Goal: Transaction & Acquisition: Purchase product/service

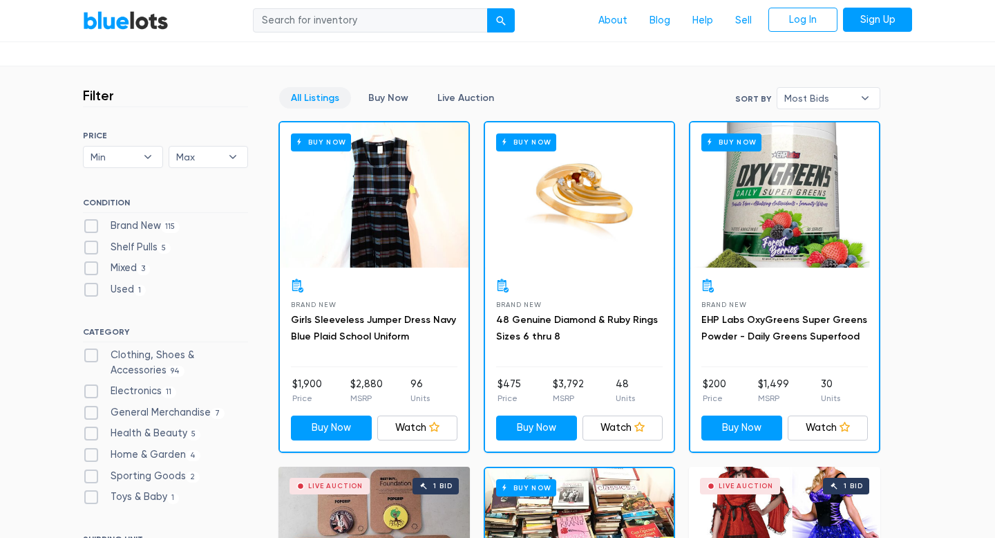
scroll to position [346, 0]
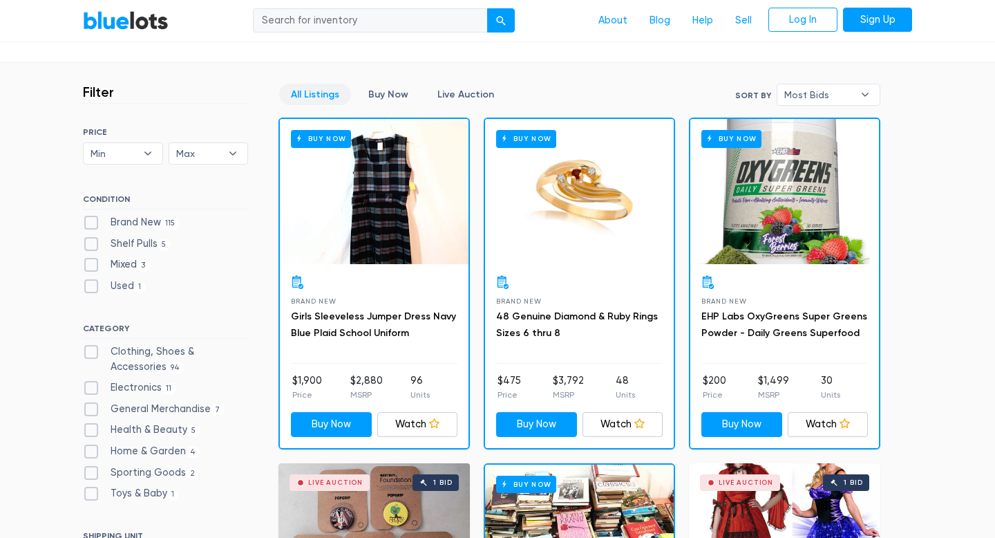
click at [92, 226] on label "Brand New 115" at bounding box center [131, 222] width 97 height 15
click at [92, 224] on New"] "Brand New 115" at bounding box center [87, 219] width 9 height 9
checkbox New"] "true"
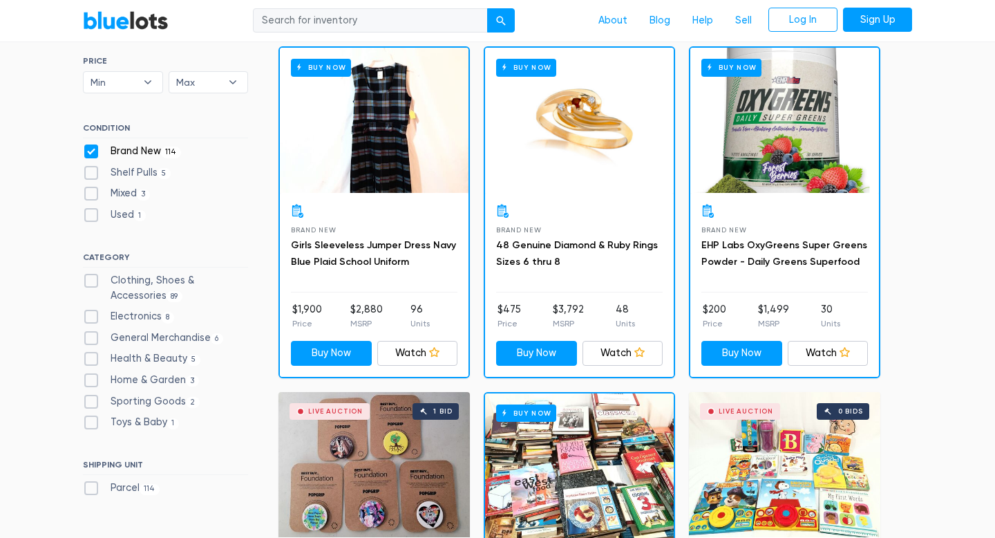
scroll to position [400, 0]
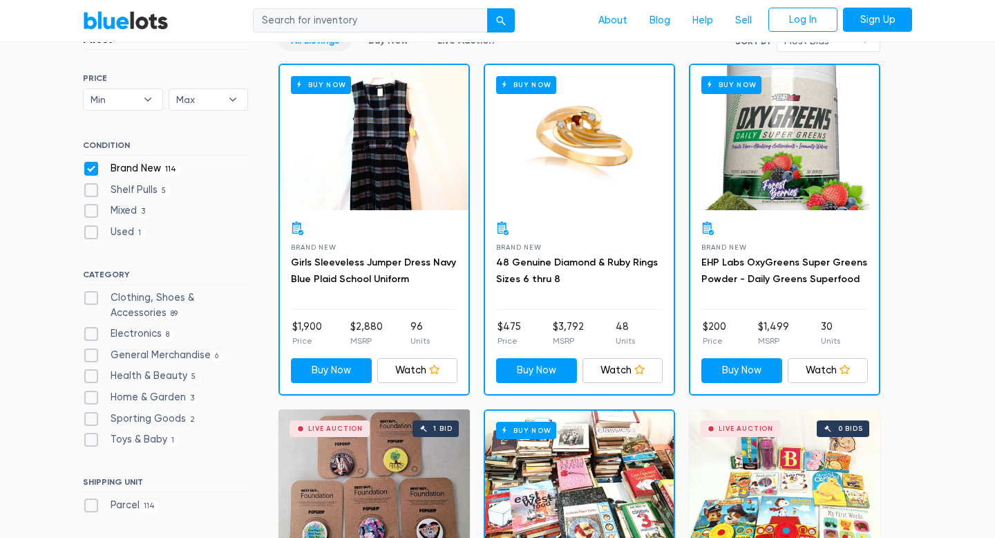
click at [91, 297] on label "Clothing, Shoes & Accessories 89" at bounding box center [165, 305] width 165 height 30
click at [91, 297] on Accessories"] "Clothing, Shoes & Accessories 89" at bounding box center [87, 294] width 9 height 9
checkbox Accessories"] "true"
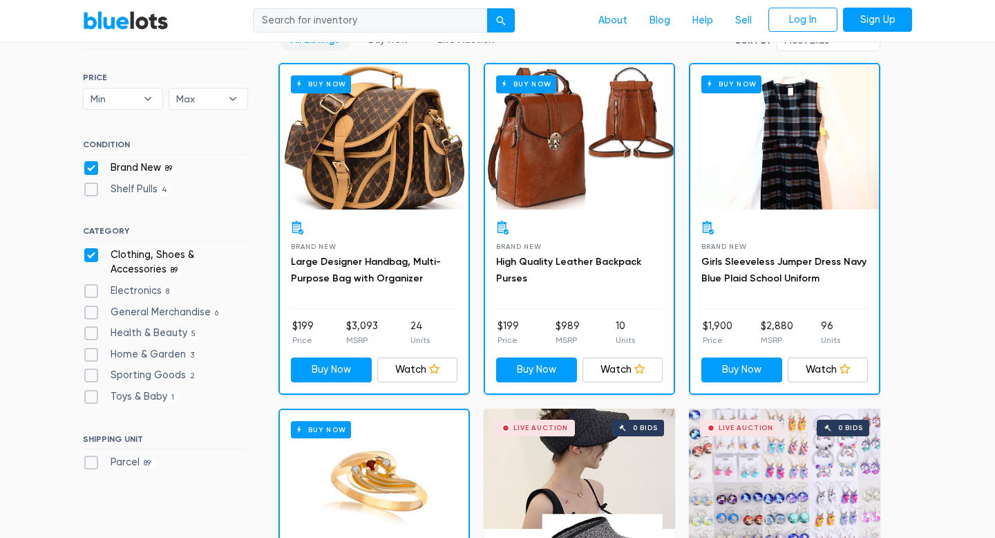
scroll to position [362, 0]
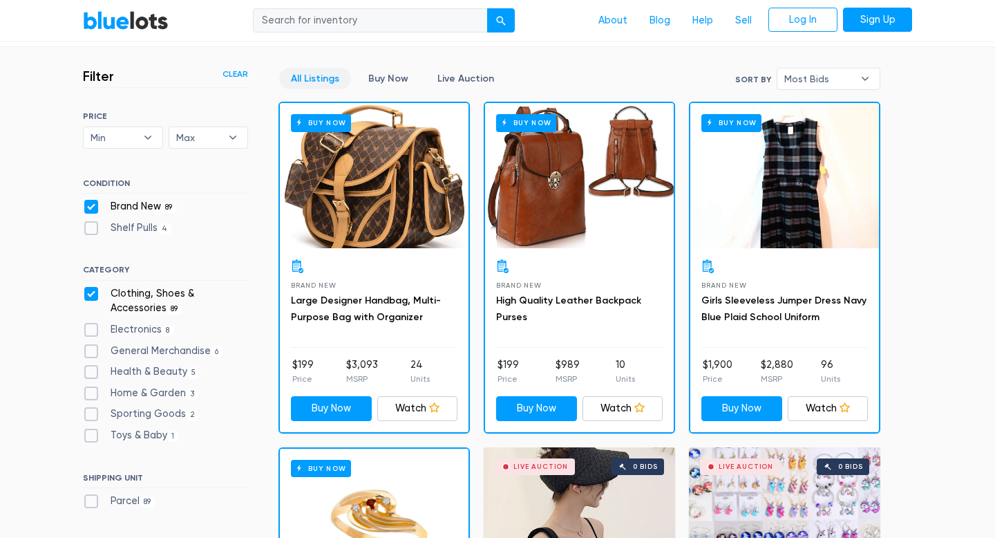
click at [87, 291] on label "Clothing, Shoes & Accessories 89" at bounding box center [165, 301] width 165 height 30
click at [87, 291] on Accessories"] "Clothing, Shoes & Accessories 89" at bounding box center [87, 290] width 9 height 9
checkbox Accessories"] "false"
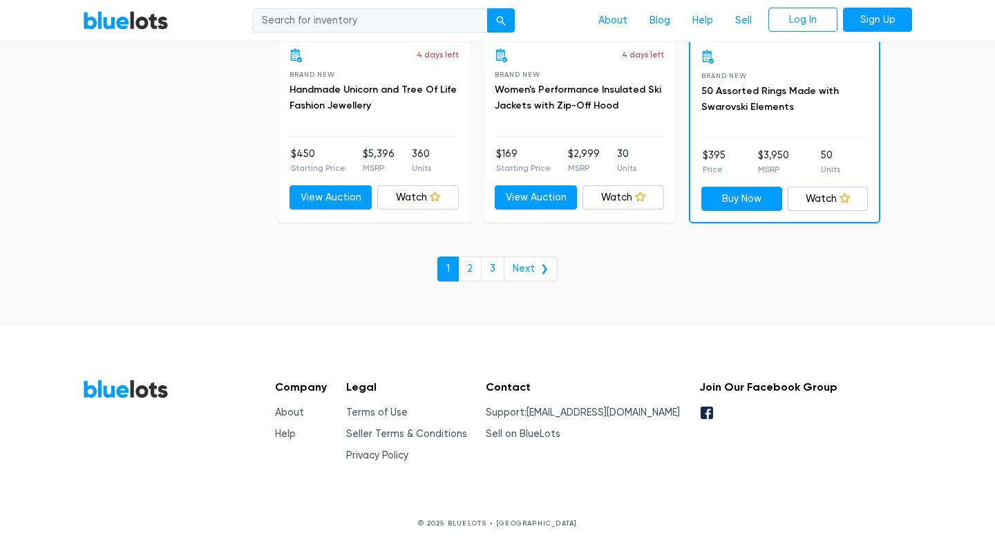
scroll to position [6069, 0]
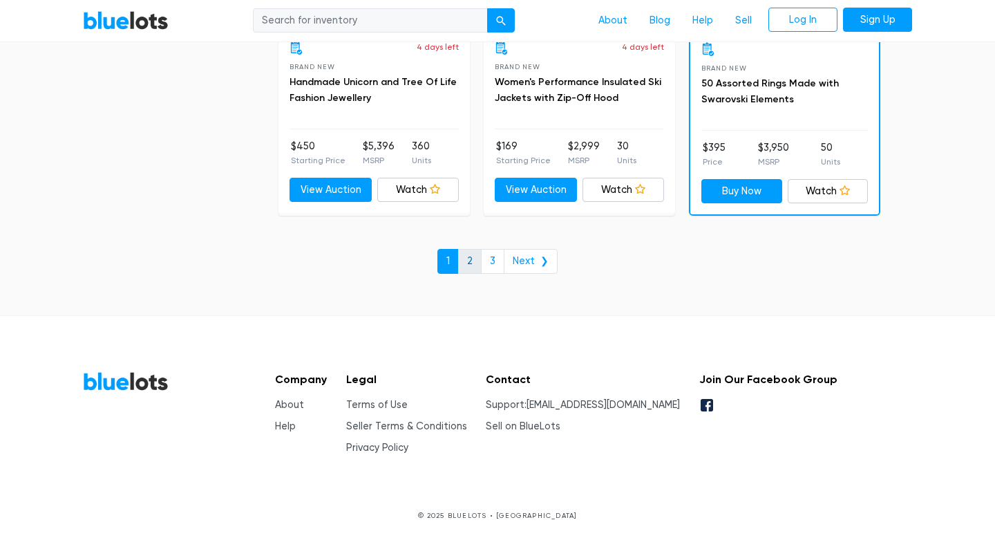
click at [470, 260] on link "2" at bounding box center [470, 261] width 24 height 25
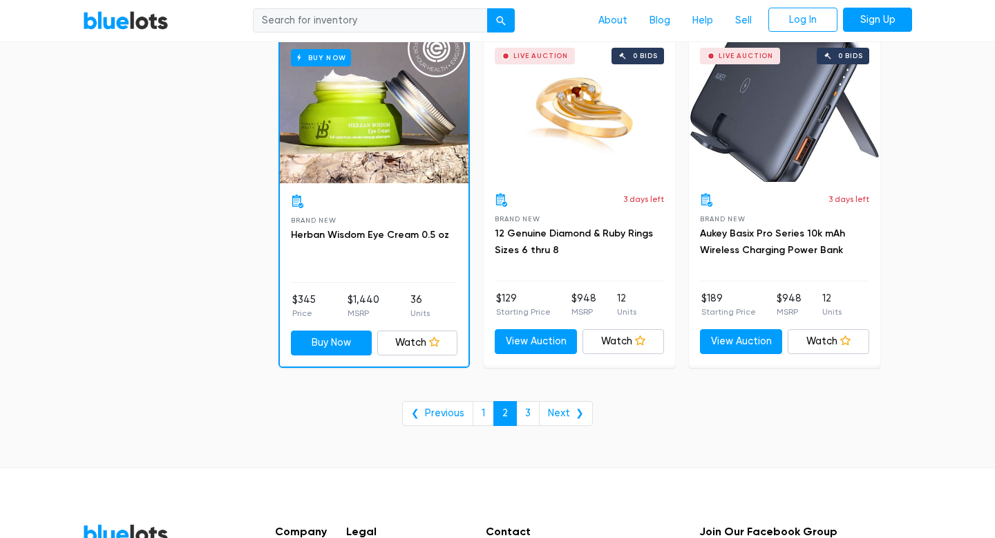
scroll to position [5594, 0]
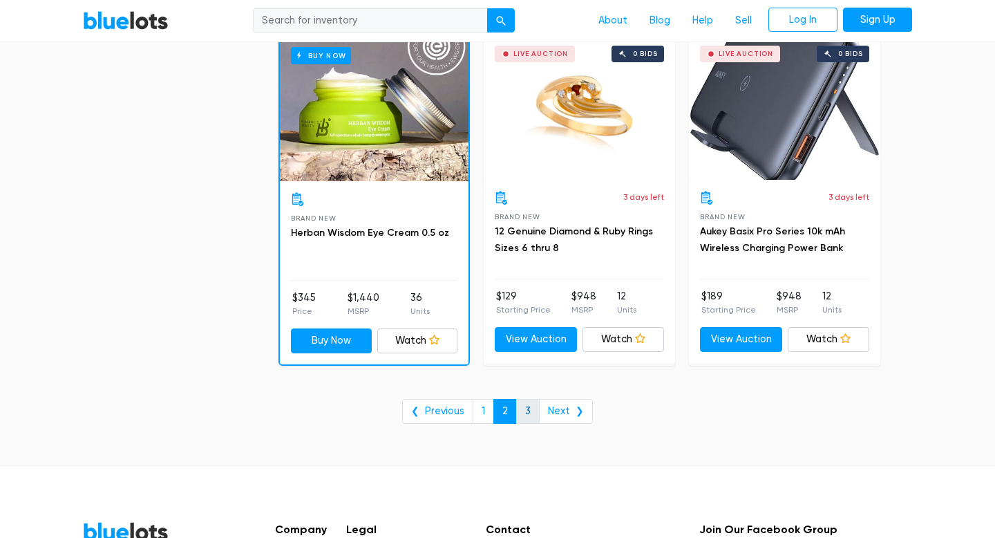
click at [527, 414] on link "3" at bounding box center [528, 411] width 24 height 25
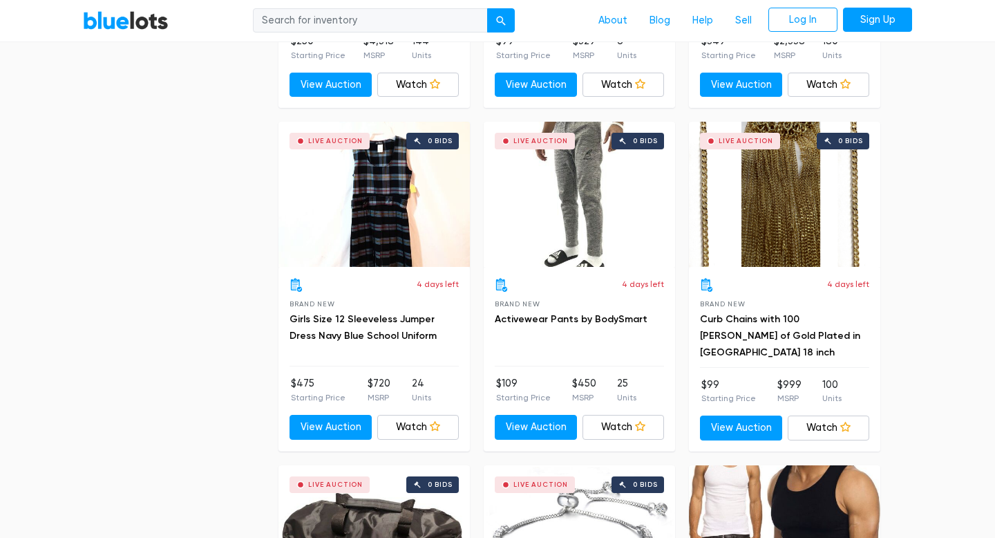
scroll to position [2768, 0]
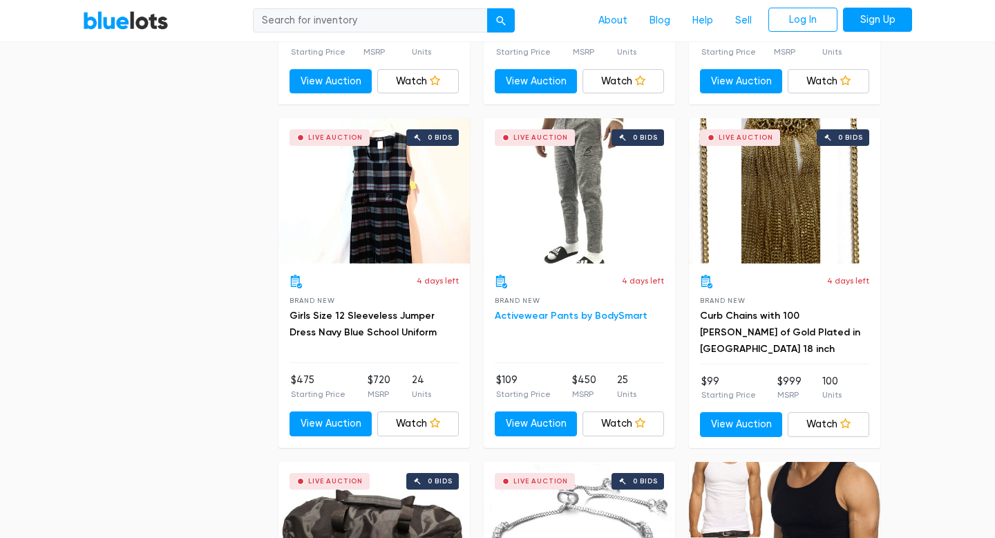
click at [559, 319] on link "Activewear Pants by BodySmart" at bounding box center [571, 316] width 153 height 12
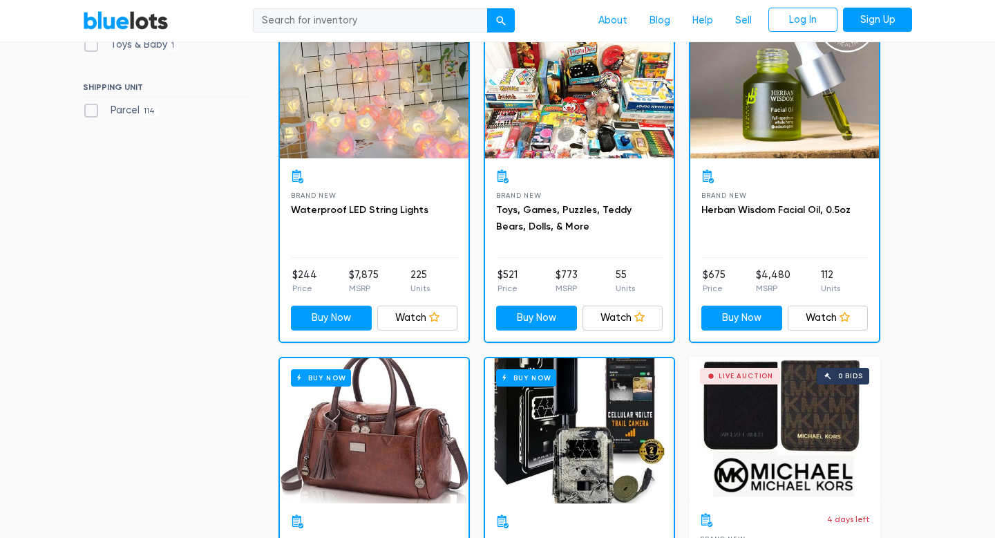
scroll to position [0, 0]
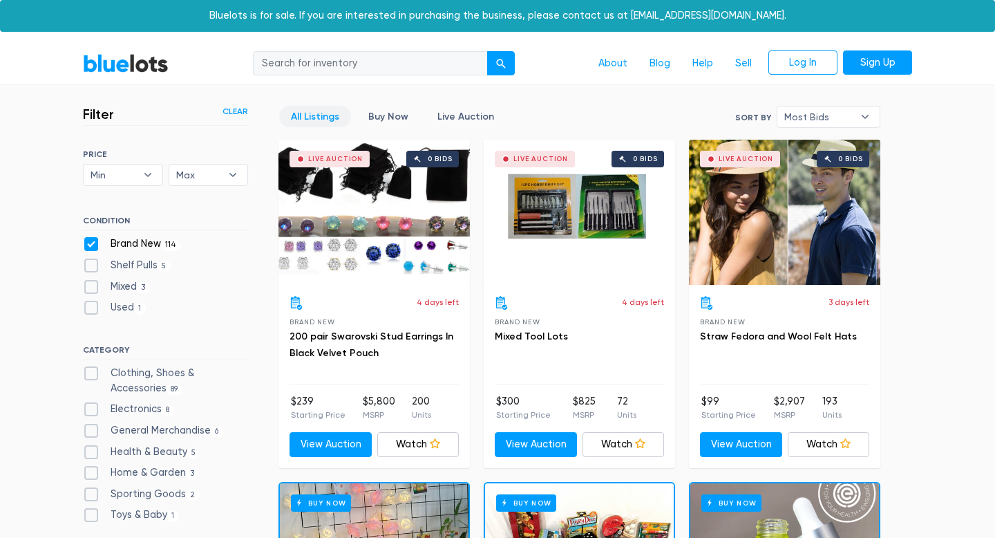
click at [95, 246] on label "Brand New 114" at bounding box center [132, 243] width 98 height 15
click at [92, 245] on New"] "Brand New 114" at bounding box center [87, 240] width 9 height 9
checkbox New"] "false"
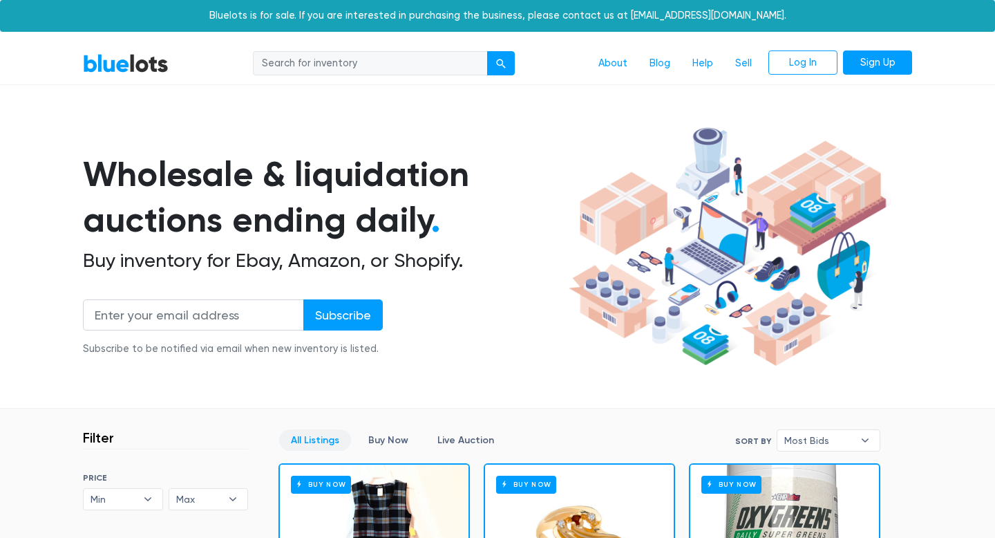
scroll to position [372, 0]
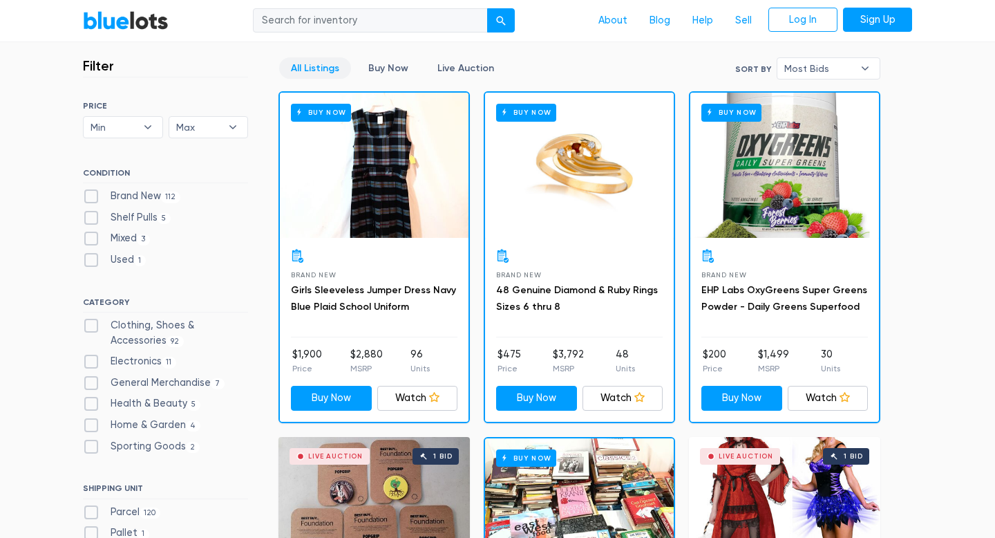
click at [93, 216] on label "Shelf Pulls 5" at bounding box center [127, 217] width 88 height 15
click at [92, 216] on Pulls"] "Shelf Pulls 5" at bounding box center [87, 214] width 9 height 9
checkbox Pulls"] "true"
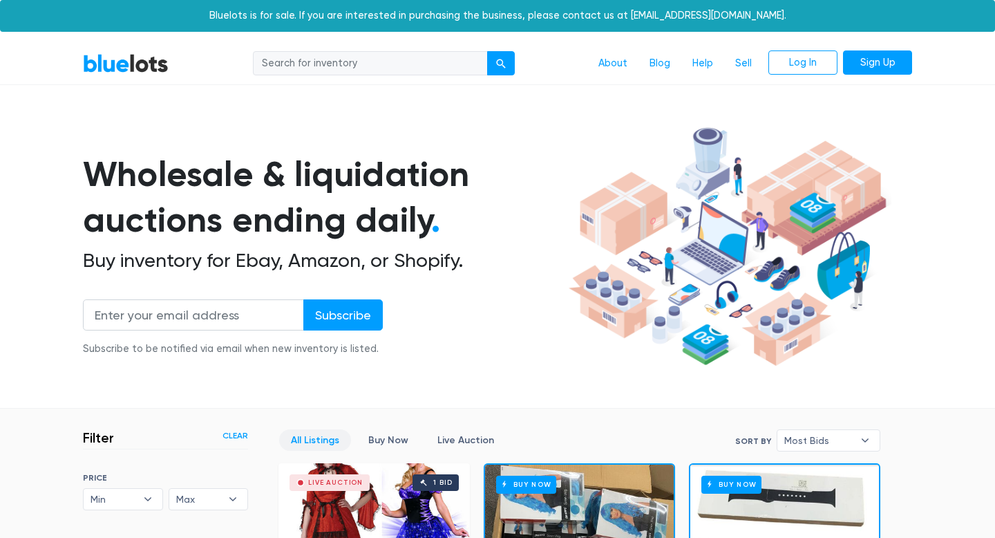
scroll to position [372, 0]
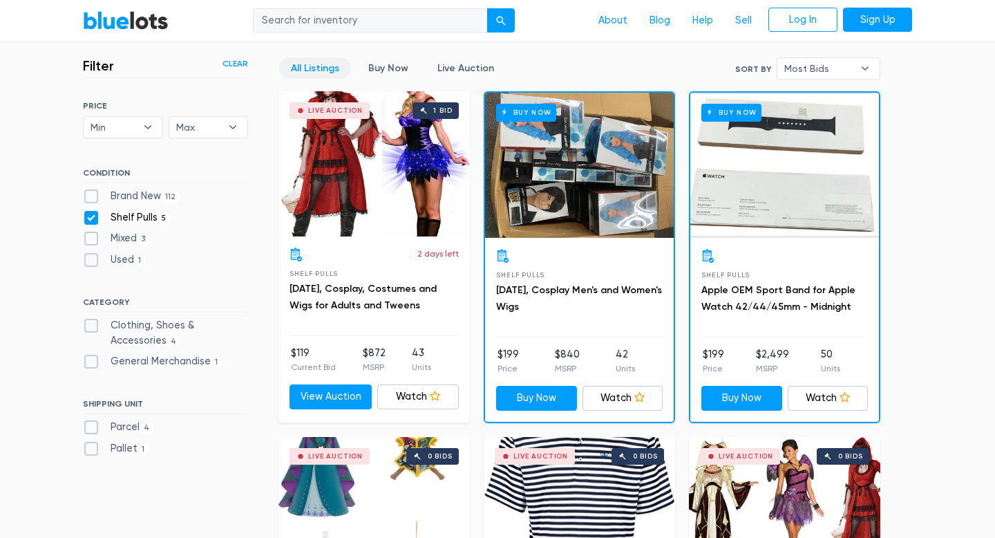
click at [93, 236] on label "Mixed 3" at bounding box center [116, 238] width 67 height 15
click at [92, 236] on input "Mixed 3" at bounding box center [87, 235] width 9 height 9
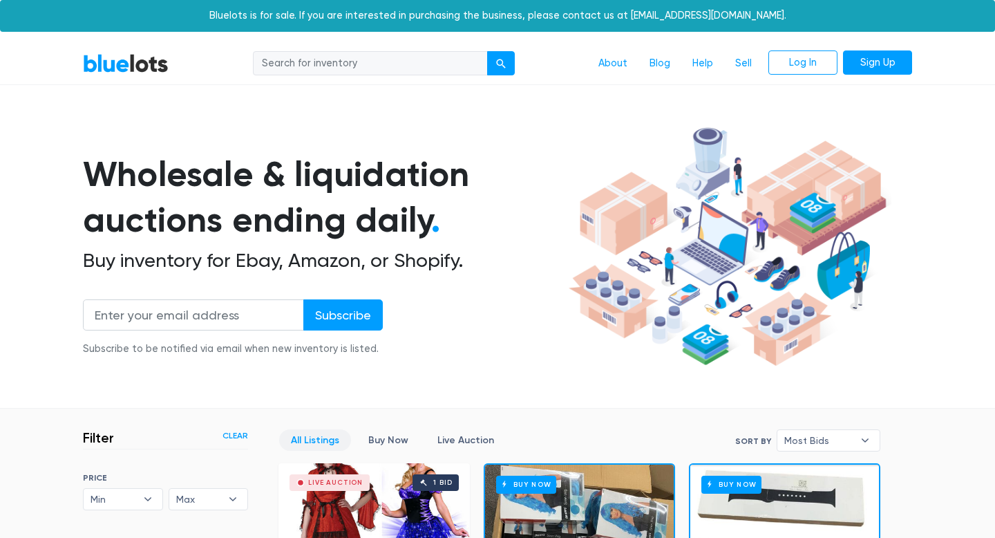
scroll to position [372, 0]
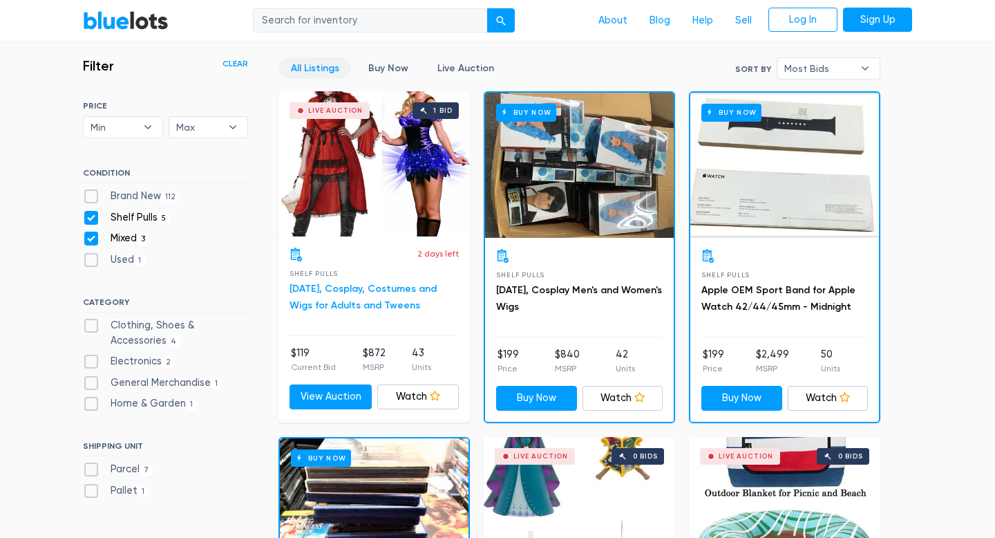
click at [348, 291] on link "Halloween, Cosplay, Costumes and Wigs for Adults and Tweens" at bounding box center [363, 297] width 147 height 28
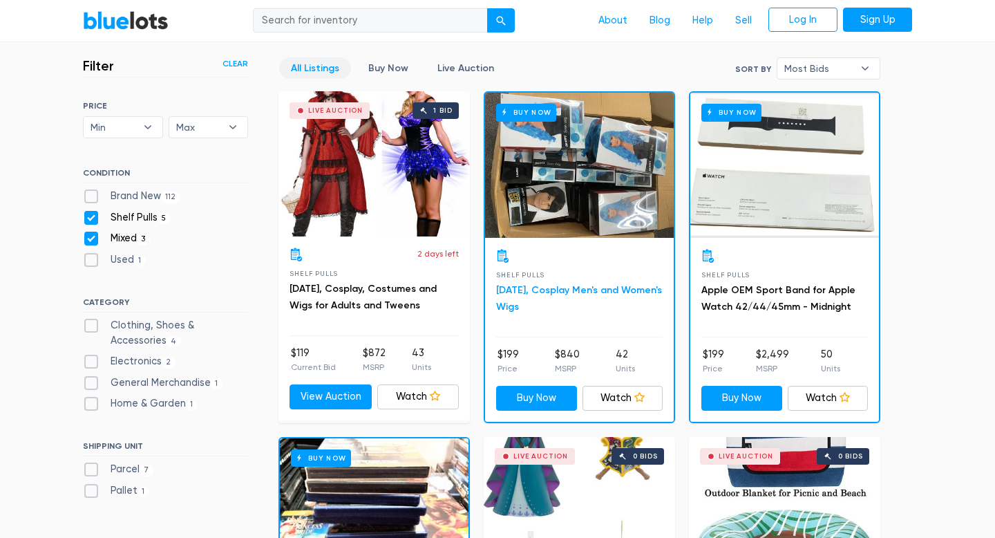
click at [543, 305] on link "Halloween, Cosplay Men's and Women's Wigs" at bounding box center [579, 298] width 166 height 28
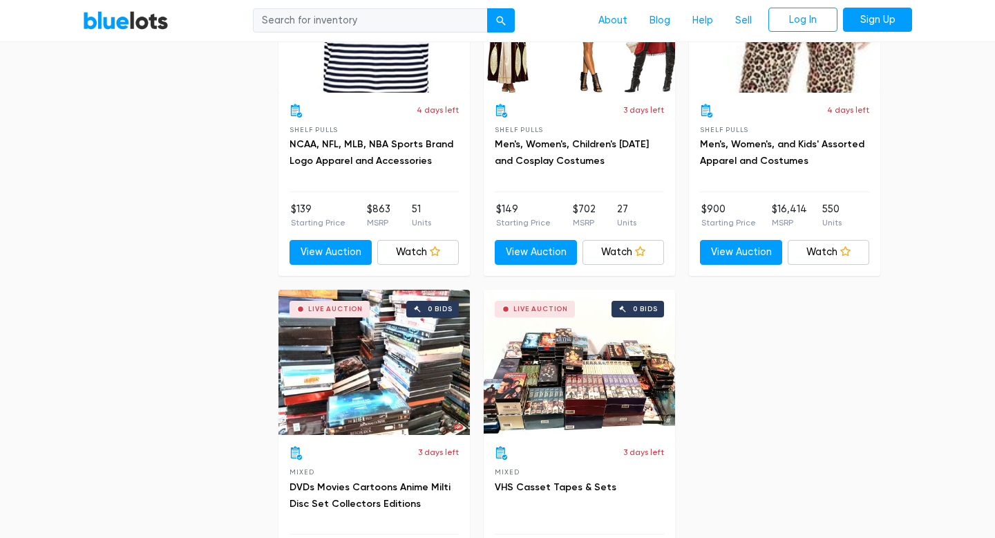
scroll to position [1209, 0]
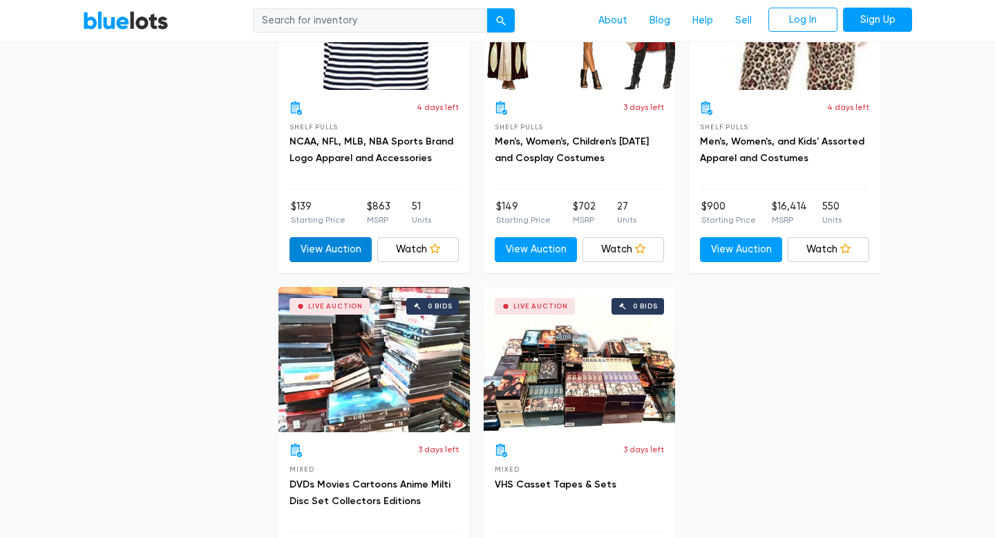
click at [319, 252] on link "View Auction" at bounding box center [331, 249] width 82 height 25
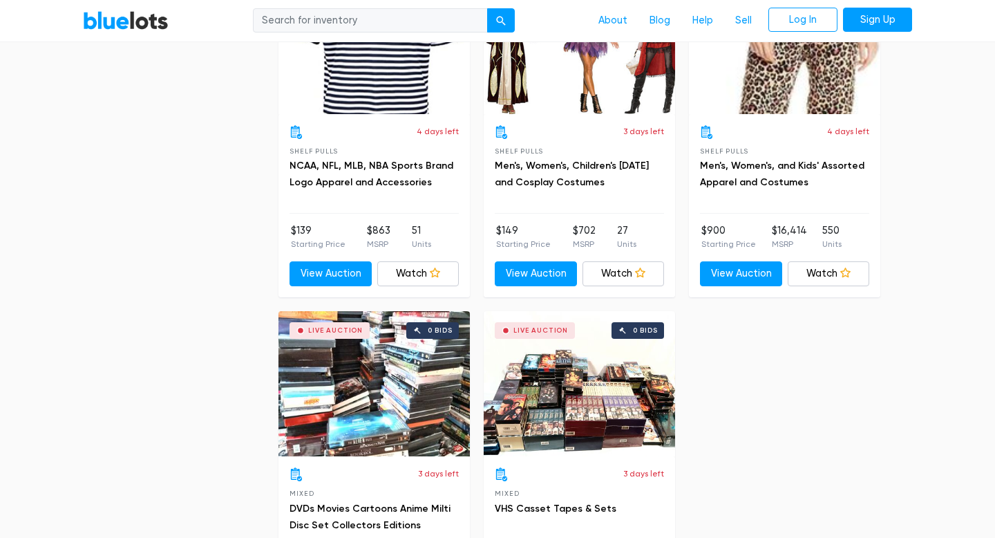
scroll to position [1225, 0]
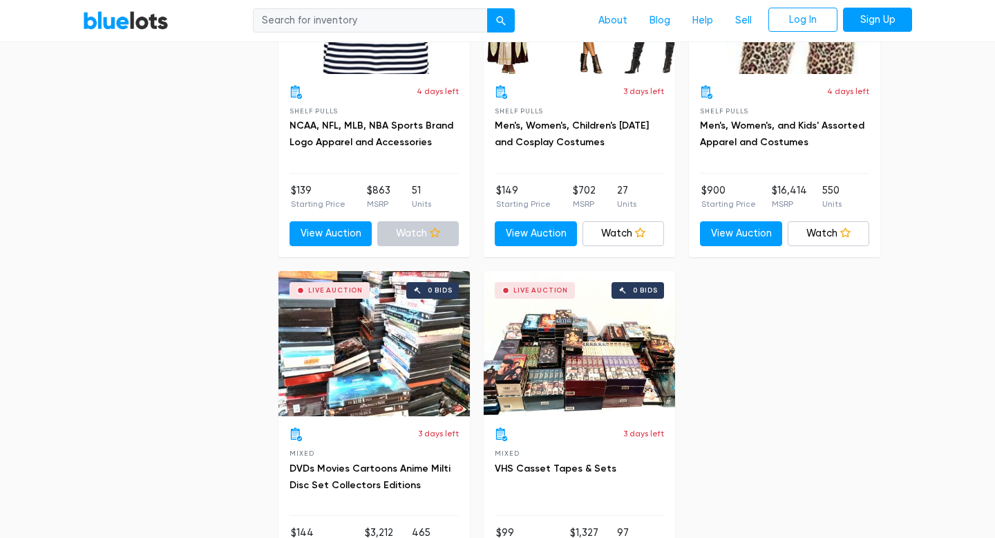
click at [444, 232] on link "Watch" at bounding box center [418, 233] width 82 height 25
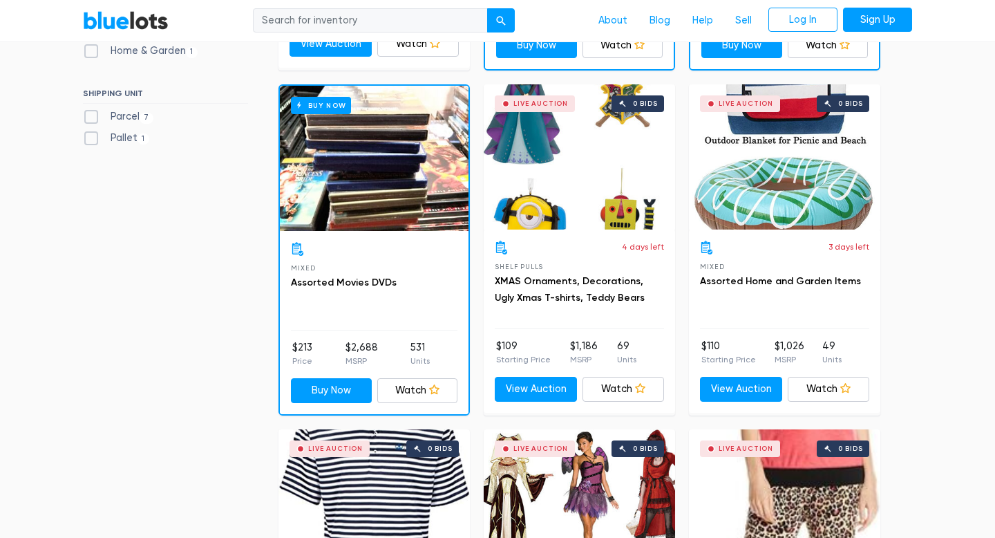
scroll to position [723, 0]
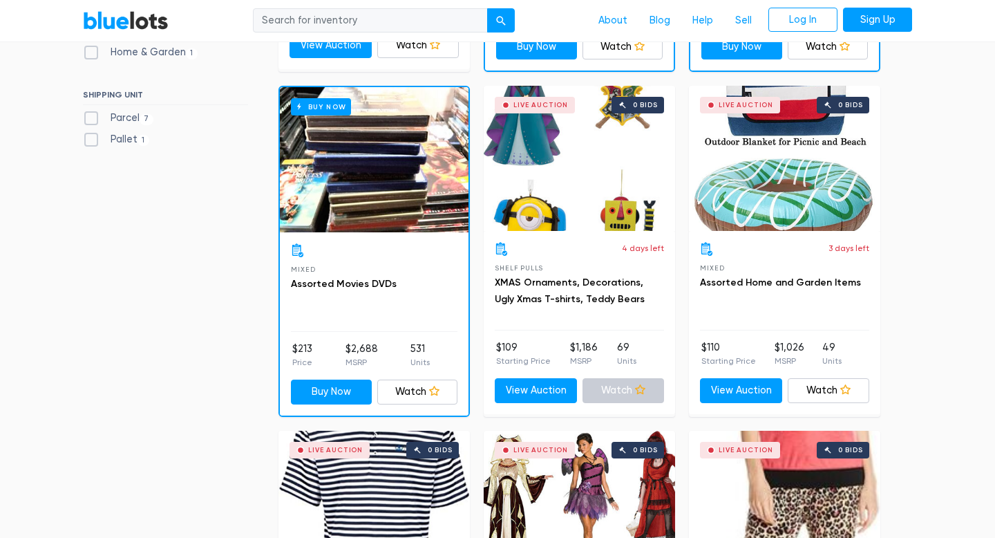
click at [628, 390] on link "Watch" at bounding box center [624, 390] width 82 height 25
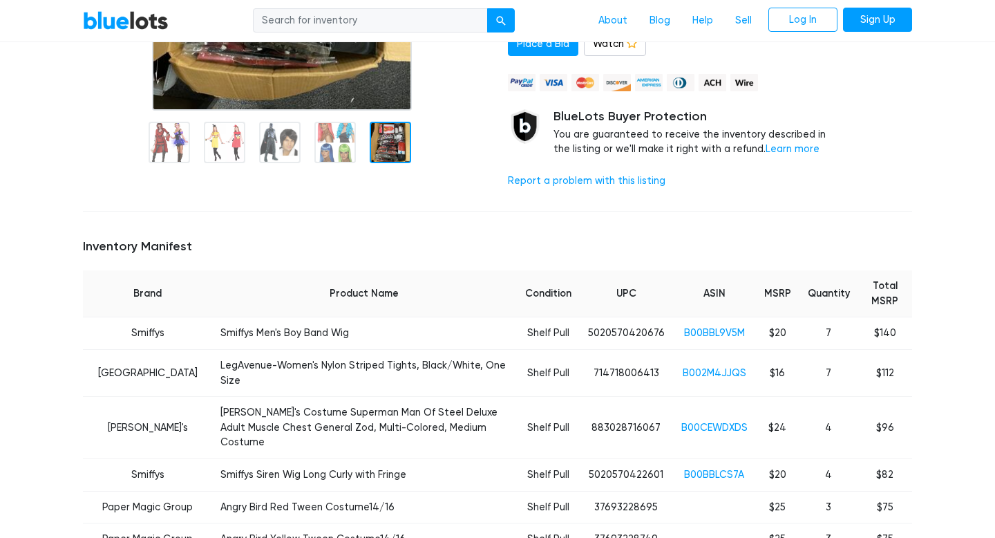
scroll to position [380, 0]
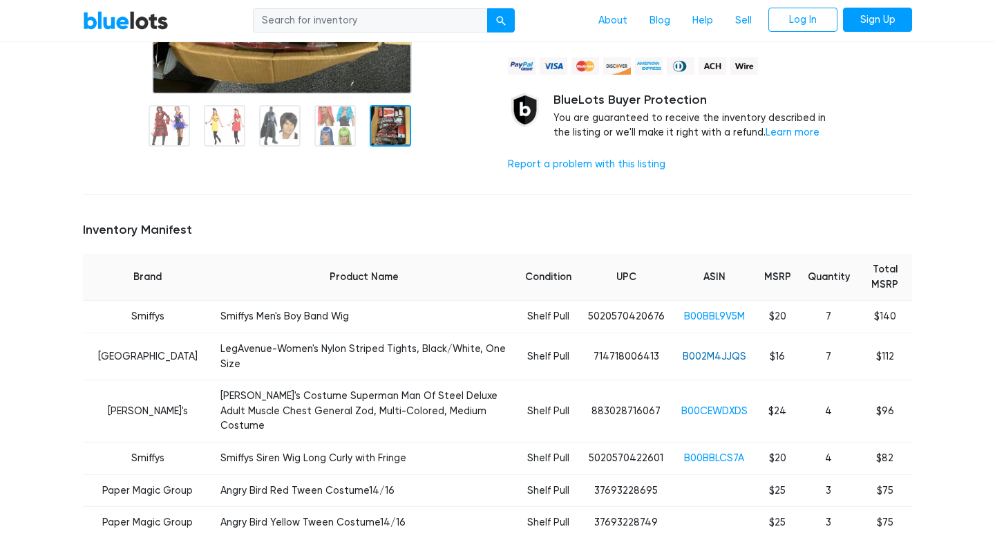
click at [720, 350] on link "B002M4JJQS" at bounding box center [715, 356] width 64 height 12
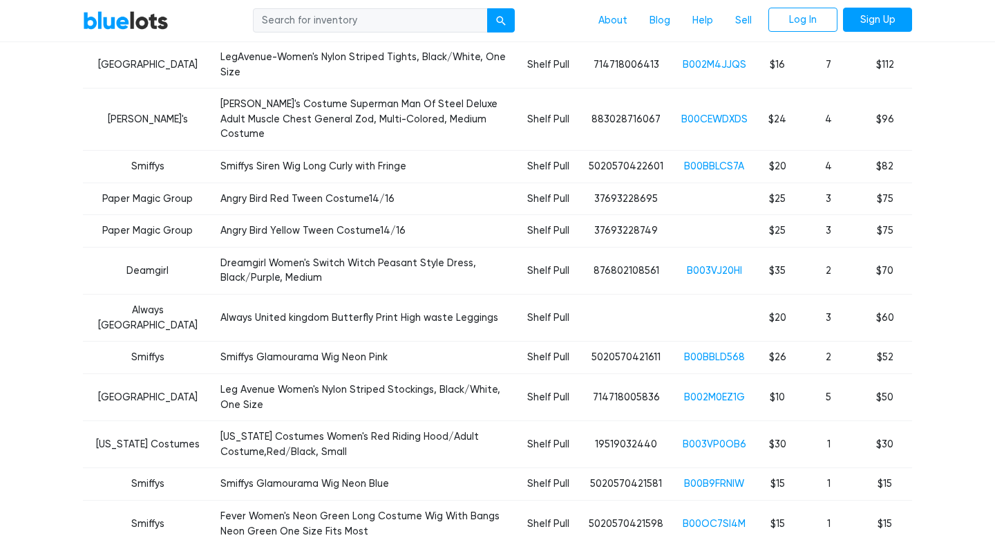
scroll to position [683, 0]
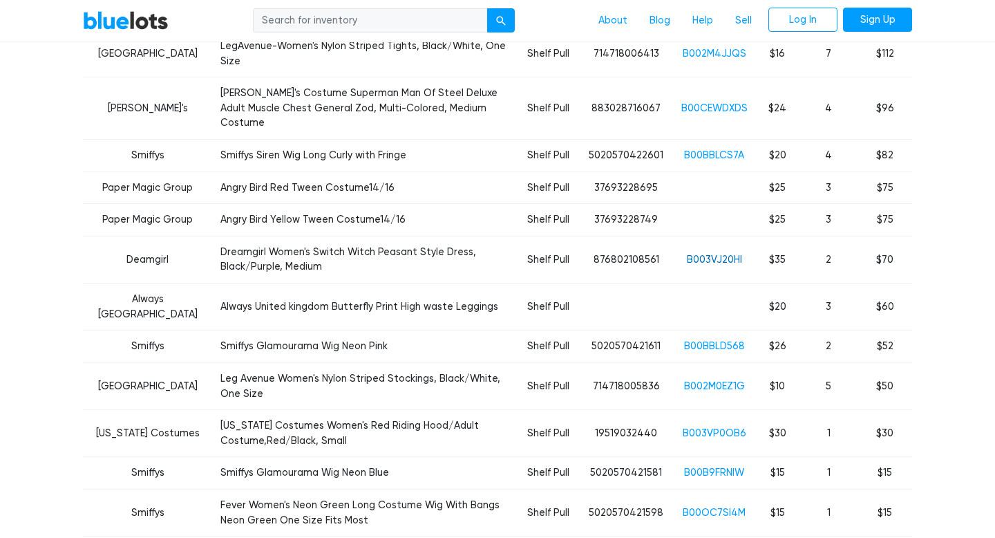
click at [717, 259] on link "B003VJ20HI" at bounding box center [714, 260] width 55 height 12
click at [717, 348] on link "B00BBLD568" at bounding box center [714, 346] width 61 height 12
click at [720, 382] on link "B002M0EZ1G" at bounding box center [714, 386] width 61 height 12
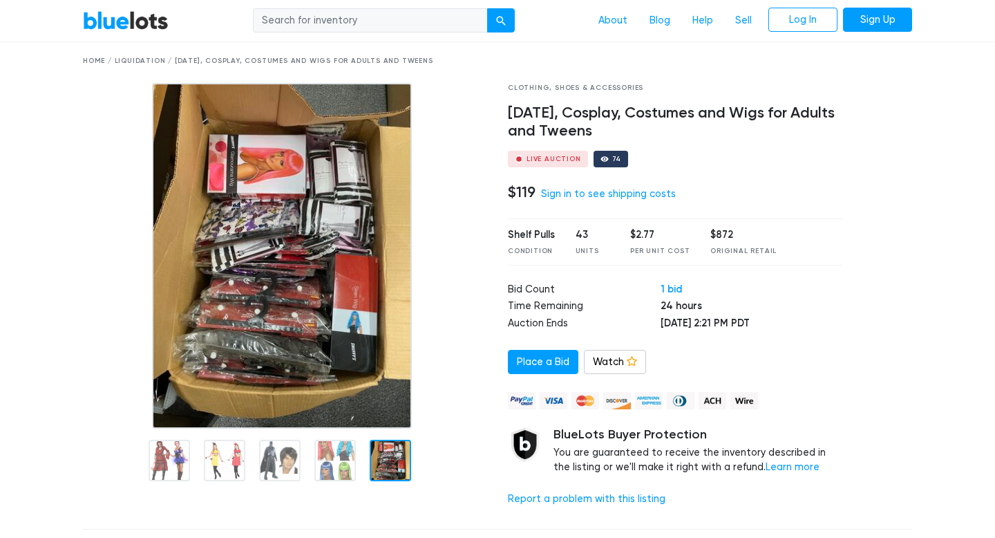
scroll to position [44, 0]
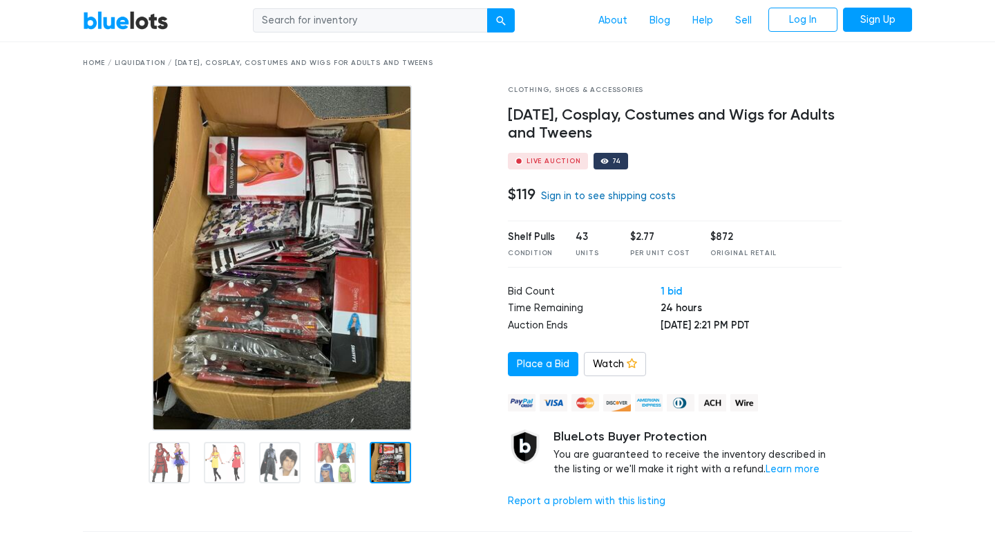
click at [616, 201] on link "Sign in to see shipping costs" at bounding box center [608, 196] width 135 height 12
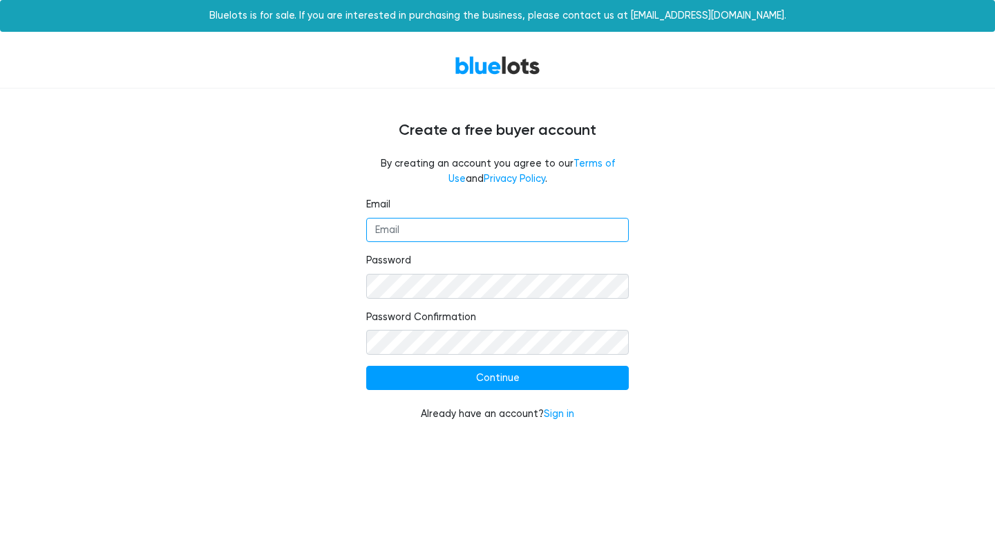
click at [460, 234] on input "Email" at bounding box center [497, 230] width 263 height 25
type input "[PERSON_NAME][EMAIL_ADDRESS][PERSON_NAME][DOMAIN_NAME]"
drag, startPoint x: 874, startPoint y: 223, endPoint x: 854, endPoint y: 228, distance: 21.3
click at [874, 223] on div "Email [PERSON_NAME][EMAIL_ADDRESS][PERSON_NAME][DOMAIN_NAME] Password Password …" at bounding box center [498, 317] width 850 height 241
click at [553, 414] on link "Sign in" at bounding box center [559, 414] width 30 height 12
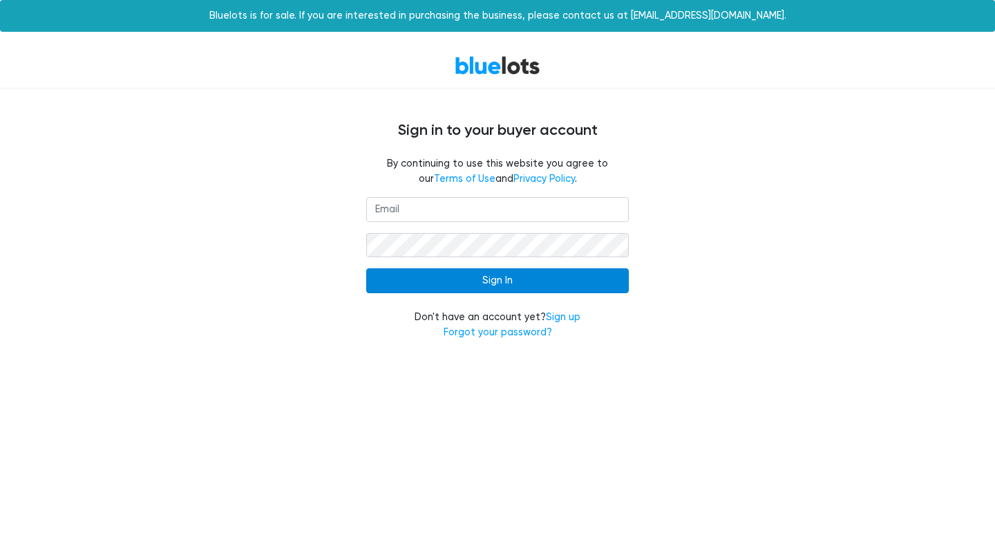
type input "[PERSON_NAME][EMAIL_ADDRESS][PERSON_NAME][DOMAIN_NAME]"
click at [509, 281] on input "Sign In" at bounding box center [497, 280] width 263 height 25
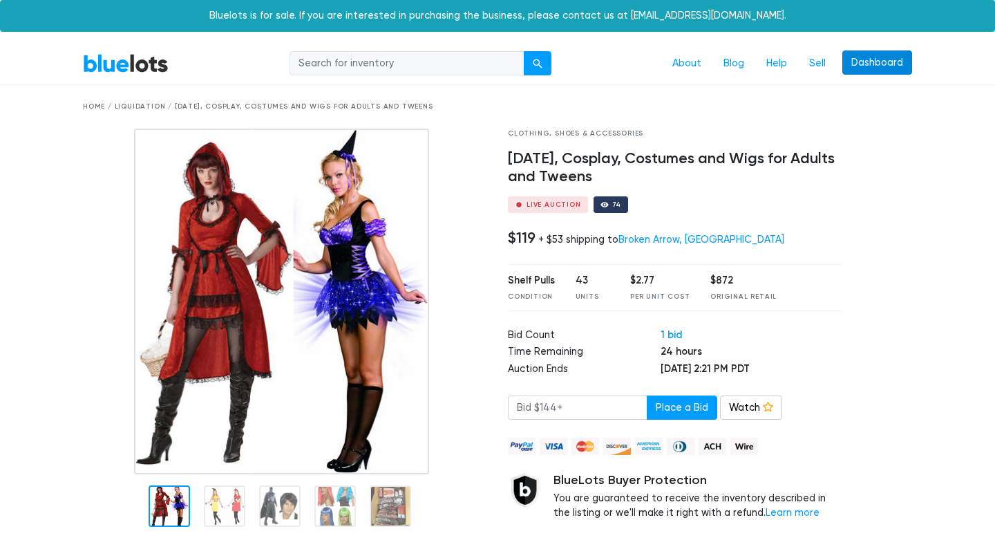
click at [871, 61] on link "Dashboard" at bounding box center [878, 62] width 70 height 25
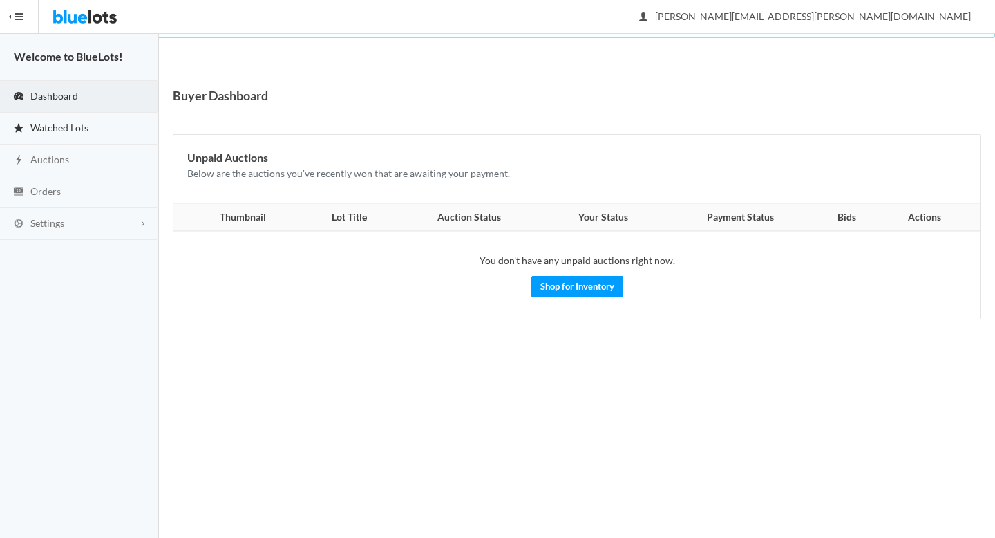
click at [90, 130] on link "Watched Lots" at bounding box center [79, 129] width 159 height 32
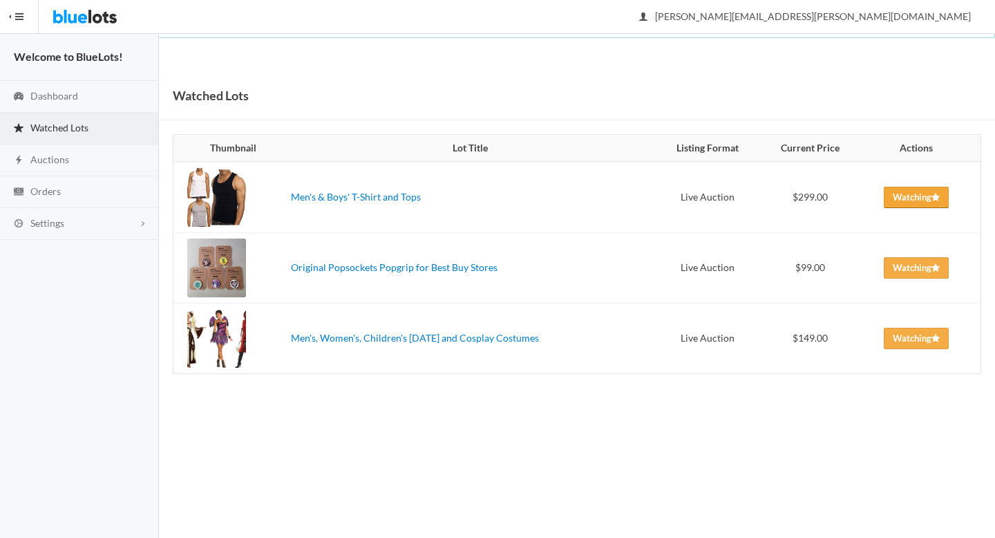
click at [921, 199] on span "Watching" at bounding box center [916, 196] width 47 height 11
click at [911, 274] on link "Watching" at bounding box center [916, 267] width 65 height 21
click at [62, 97] on span "Dashboard" at bounding box center [54, 96] width 48 height 12
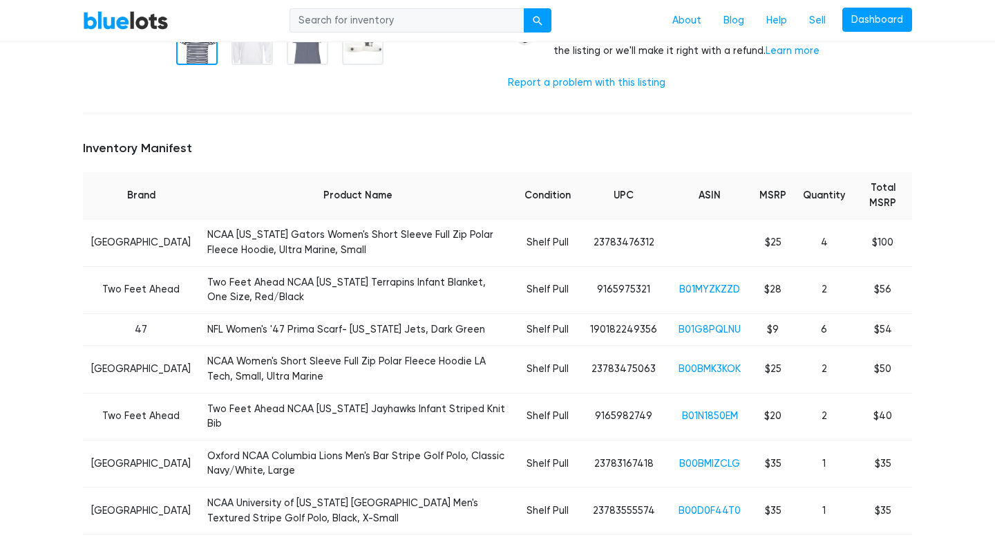
scroll to position [476, 0]
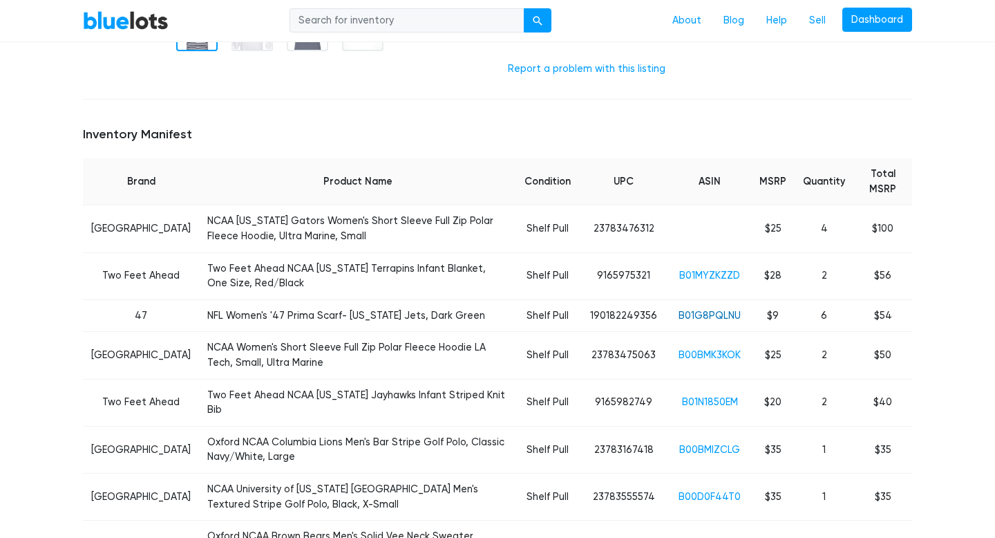
click at [725, 315] on link "B01G8PQLNU" at bounding box center [710, 316] width 62 height 12
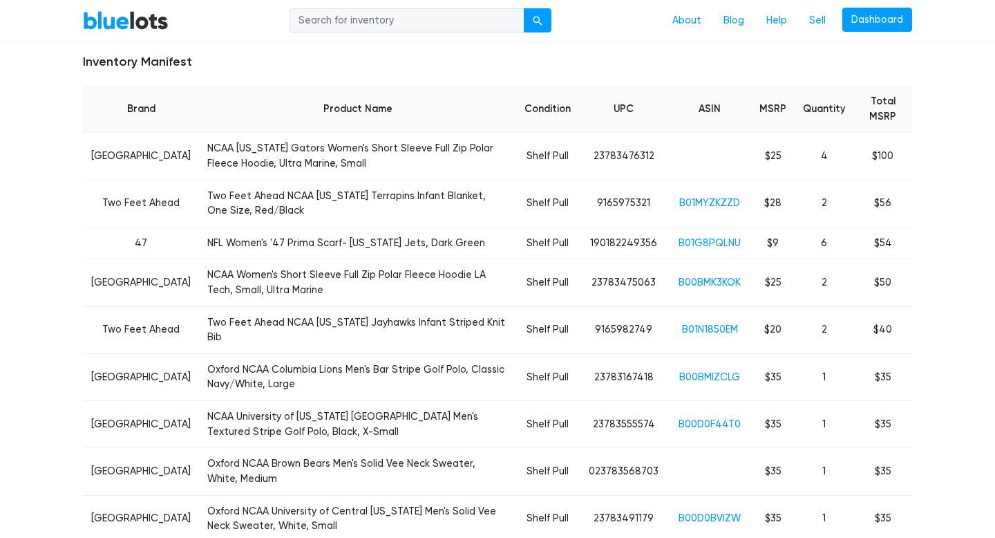
scroll to position [550, 0]
click at [720, 283] on link "B00BMK3KOK" at bounding box center [710, 281] width 62 height 12
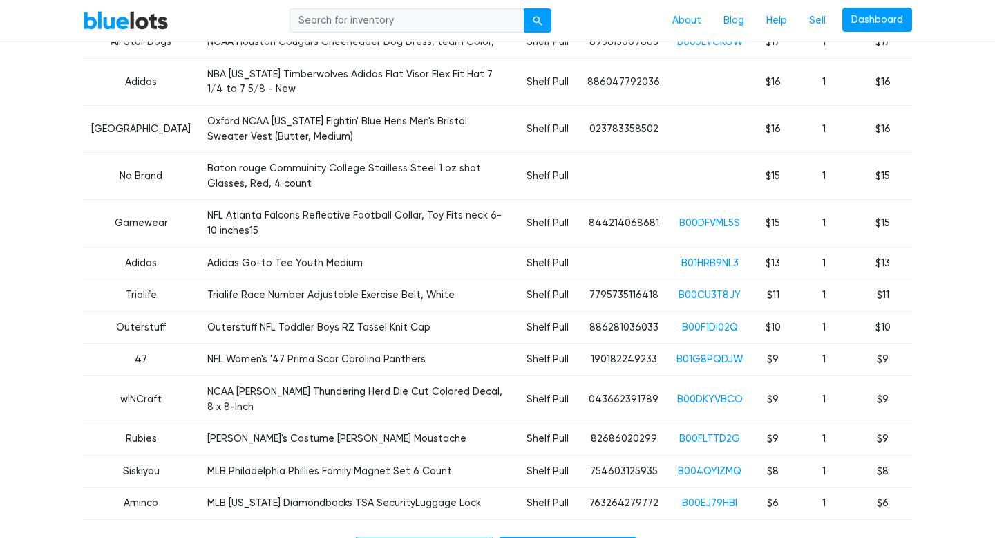
scroll to position [1523, 0]
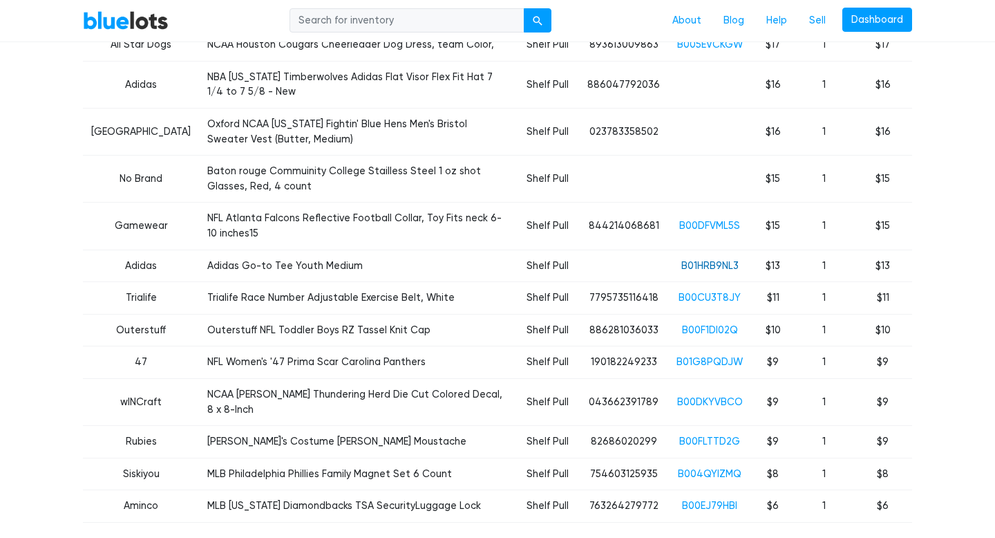
click at [715, 260] on link "B01HRB9NL3" at bounding box center [710, 266] width 57 height 12
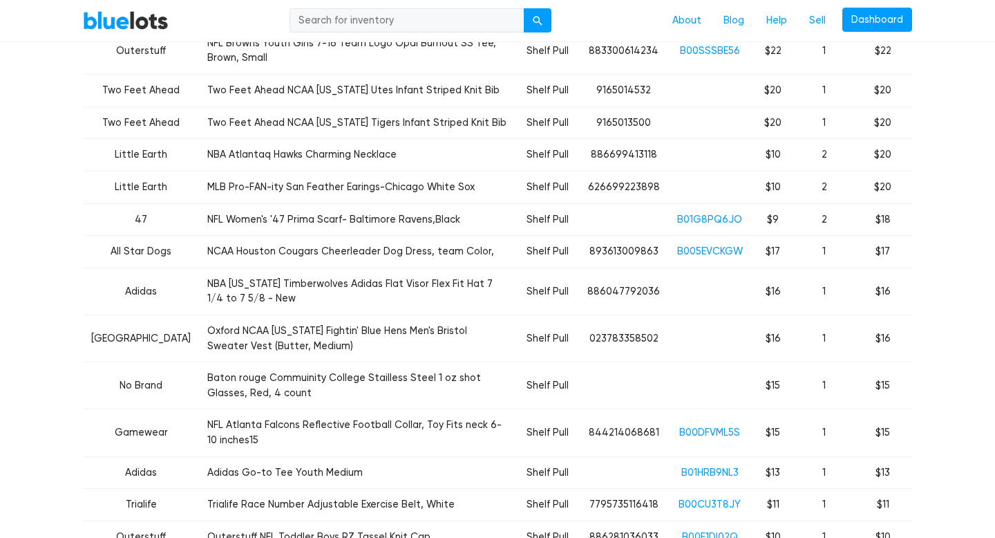
scroll to position [1318, 0]
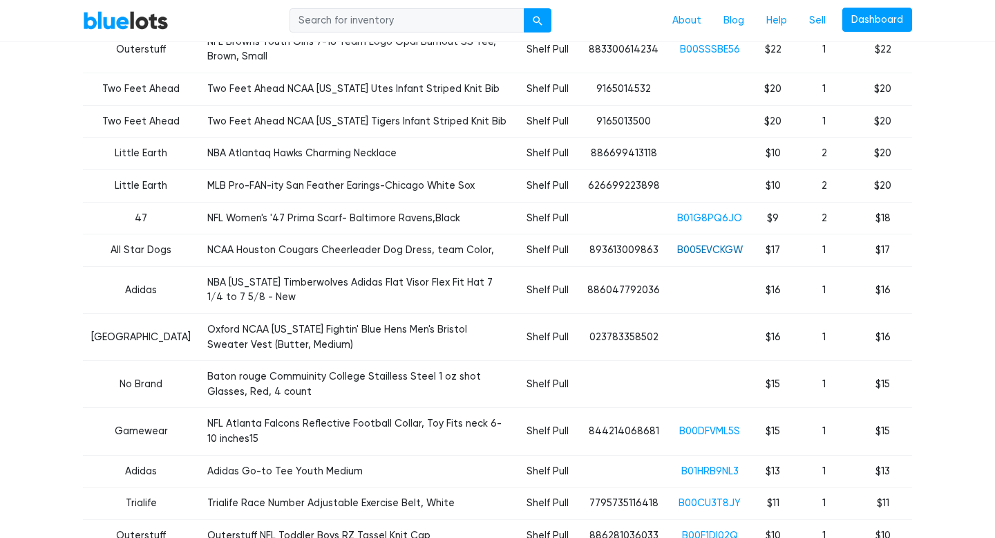
click at [701, 252] on link "B005EVCKGW" at bounding box center [710, 250] width 66 height 12
click at [699, 217] on link "B01G8PQ6JO" at bounding box center [709, 218] width 65 height 12
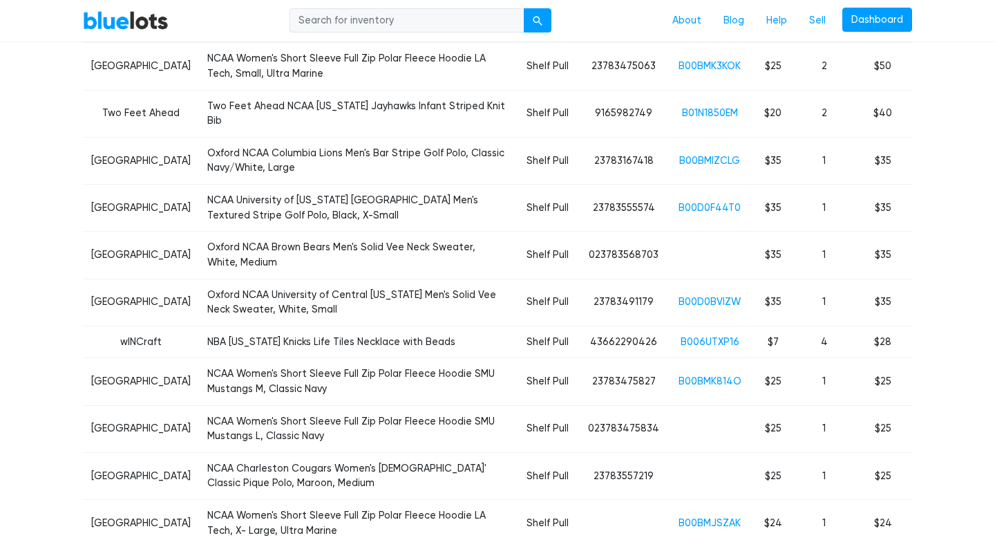
scroll to position [763, 0]
click at [712, 297] on link "B00D0BVIZW" at bounding box center [710, 303] width 62 height 12
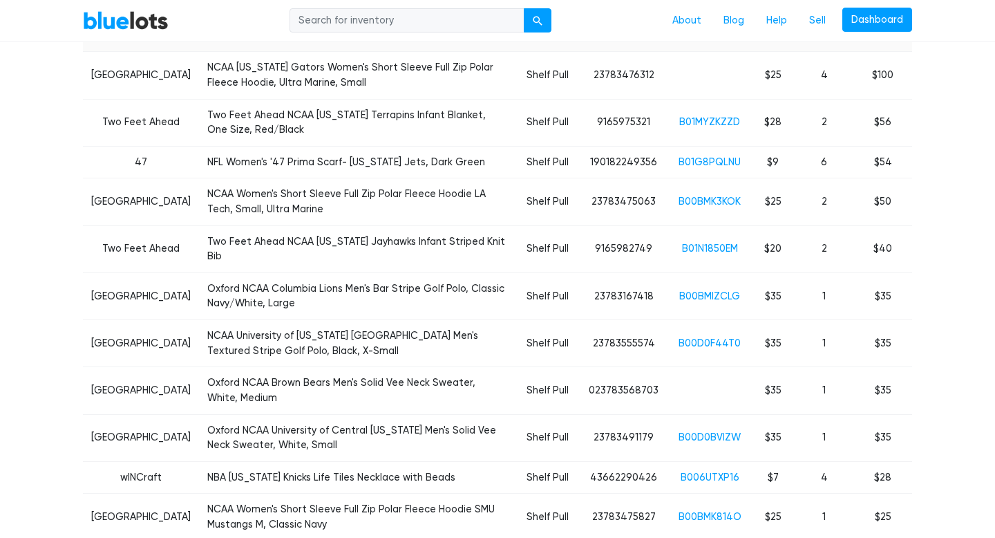
scroll to position [628, 0]
click at [709, 251] on link "B01N1850EM" at bounding box center [710, 250] width 56 height 12
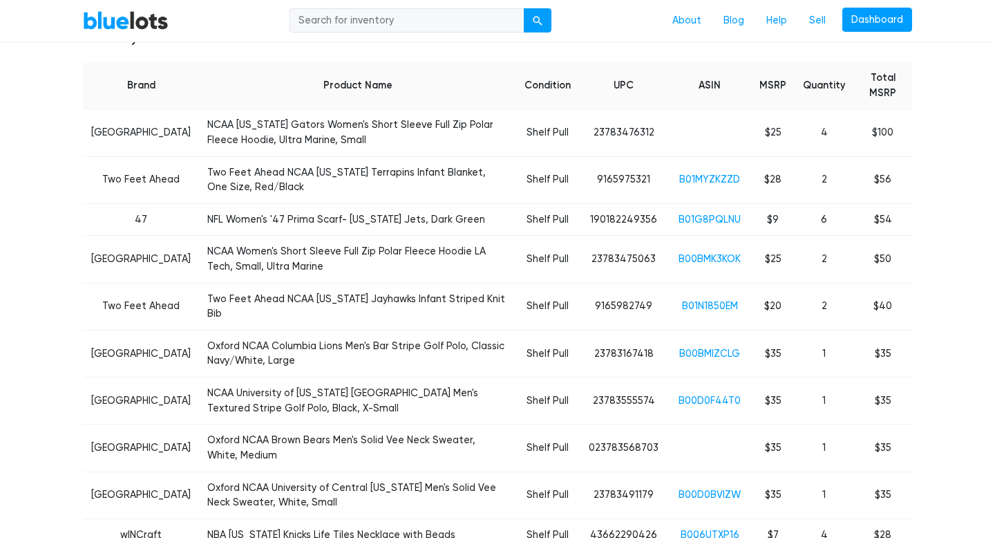
scroll to position [564, 0]
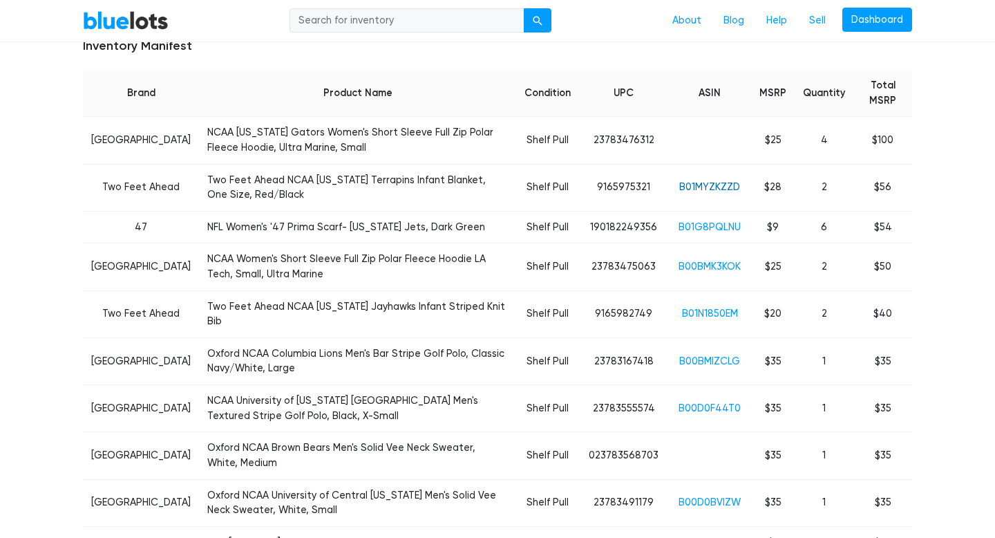
click at [727, 188] on link "B01MYZKZZD" at bounding box center [710, 187] width 61 height 12
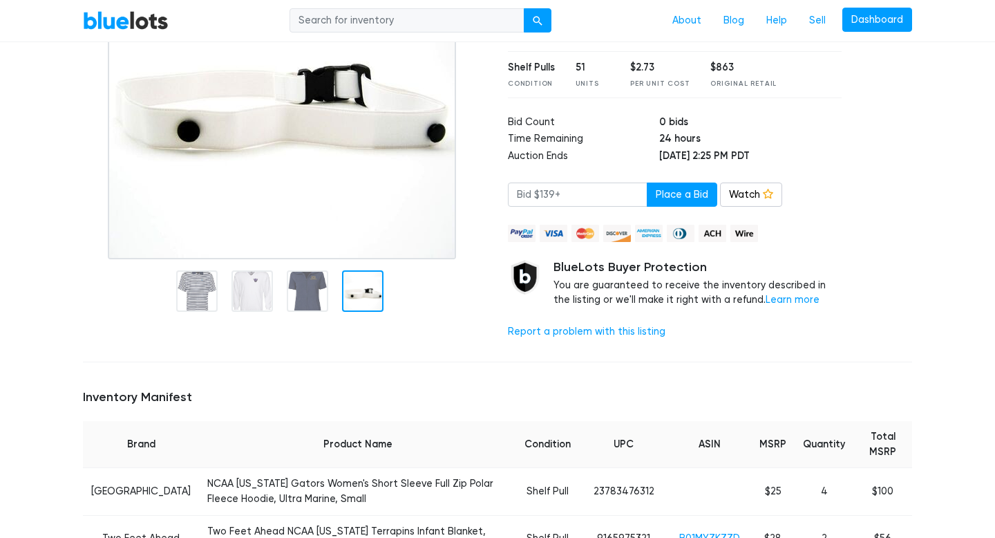
scroll to position [209, 0]
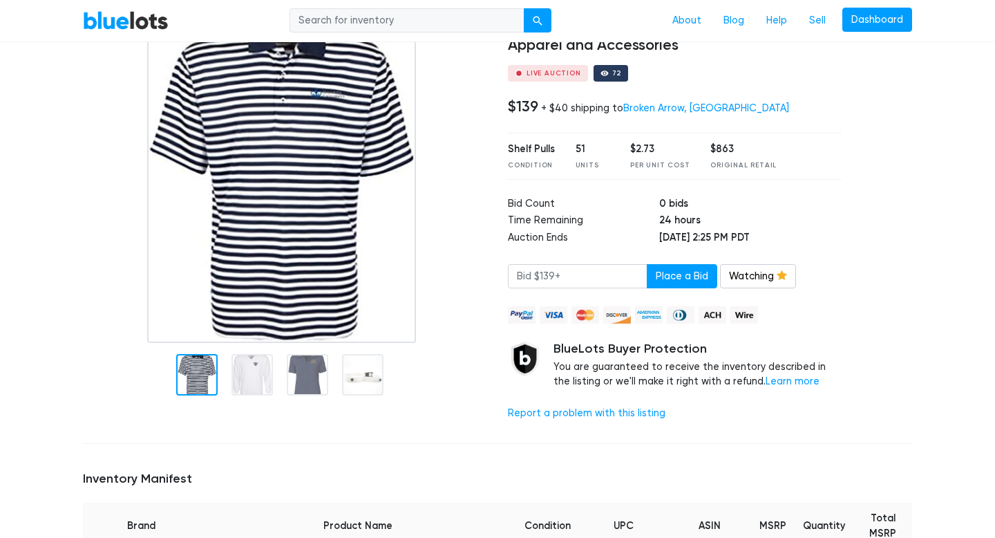
scroll to position [133, 0]
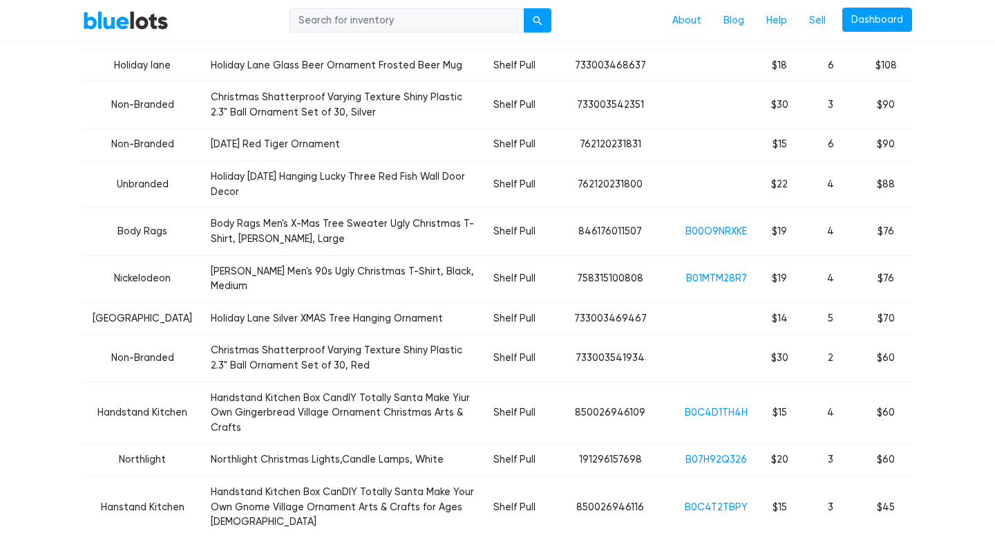
scroll to position [636, 0]
click at [727, 271] on link "B01MTM28R7" at bounding box center [716, 277] width 61 height 12
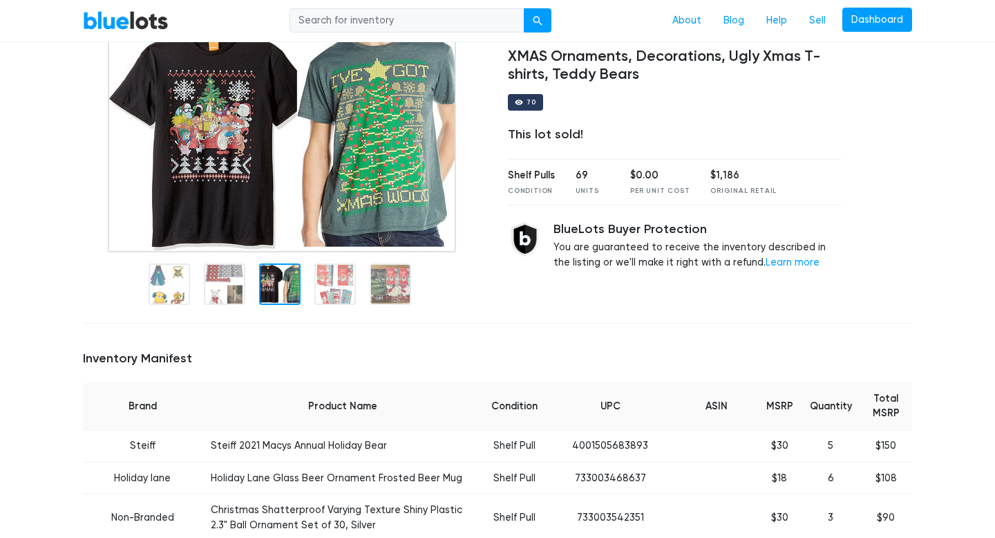
scroll to position [0, 0]
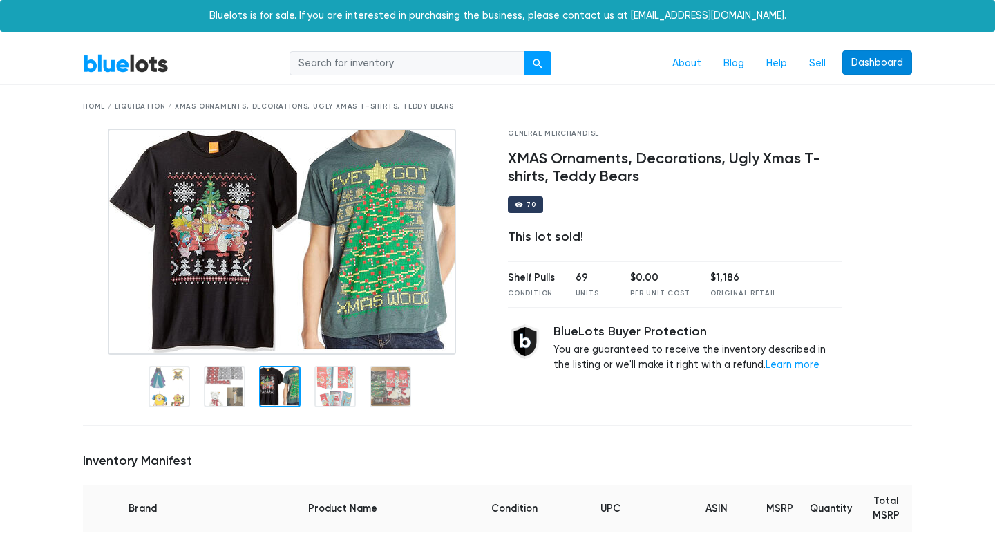
click at [889, 59] on link "Dashboard" at bounding box center [878, 62] width 70 height 25
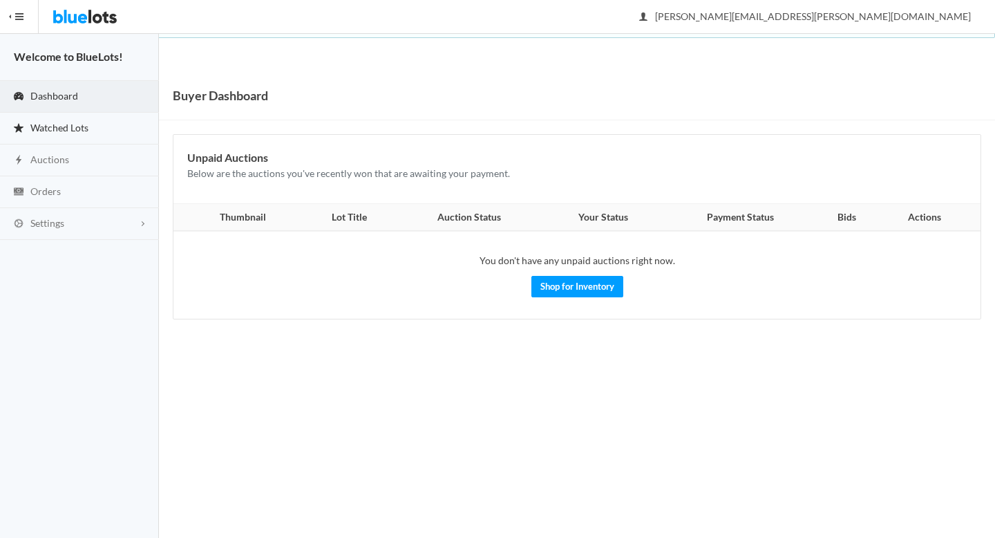
click at [81, 125] on span "Watched Lots" at bounding box center [59, 128] width 58 height 12
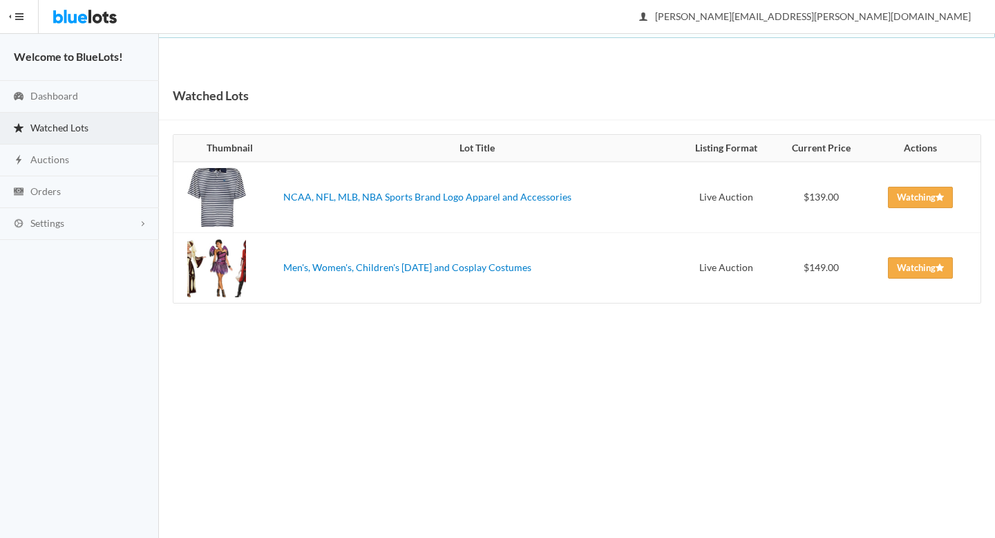
click at [85, 15] on img at bounding box center [85, 16] width 65 height 33
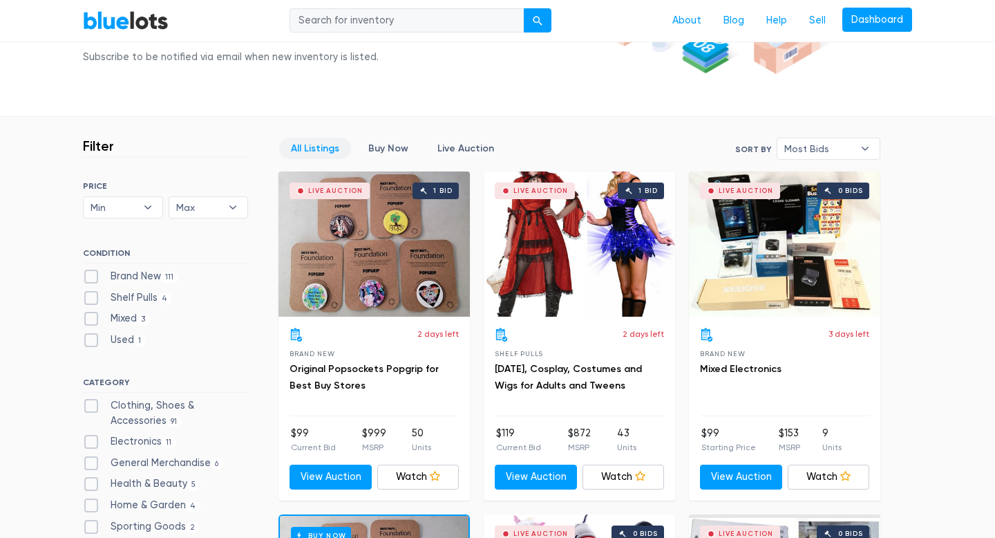
scroll to position [294, 0]
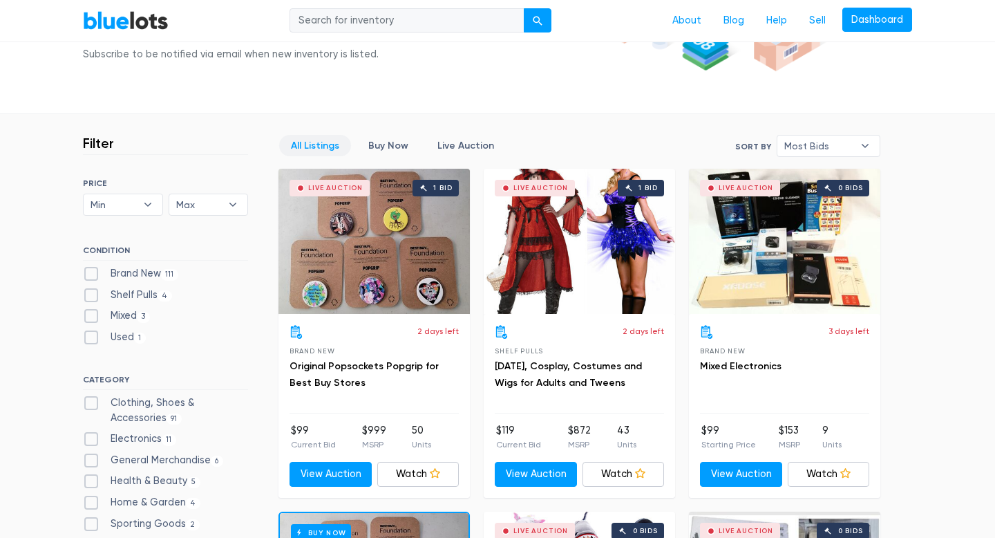
click at [91, 283] on div "Brand New 111" at bounding box center [165, 276] width 165 height 21
click at [91, 296] on label "Shelf Pulls 4" at bounding box center [127, 295] width 89 height 15
click at [91, 296] on Pulls"] "Shelf Pulls 4" at bounding box center [87, 292] width 9 height 9
checkbox Pulls"] "true"
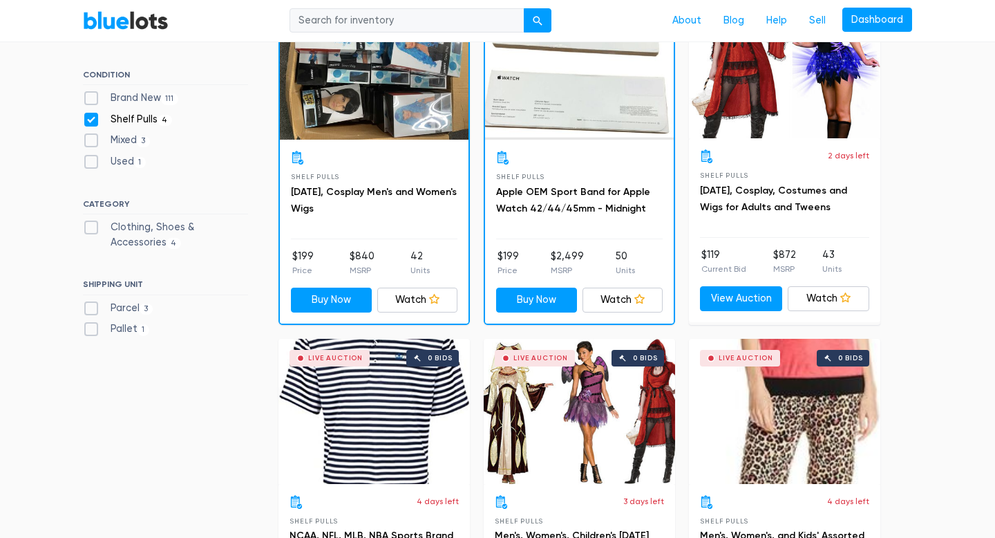
scroll to position [466, 0]
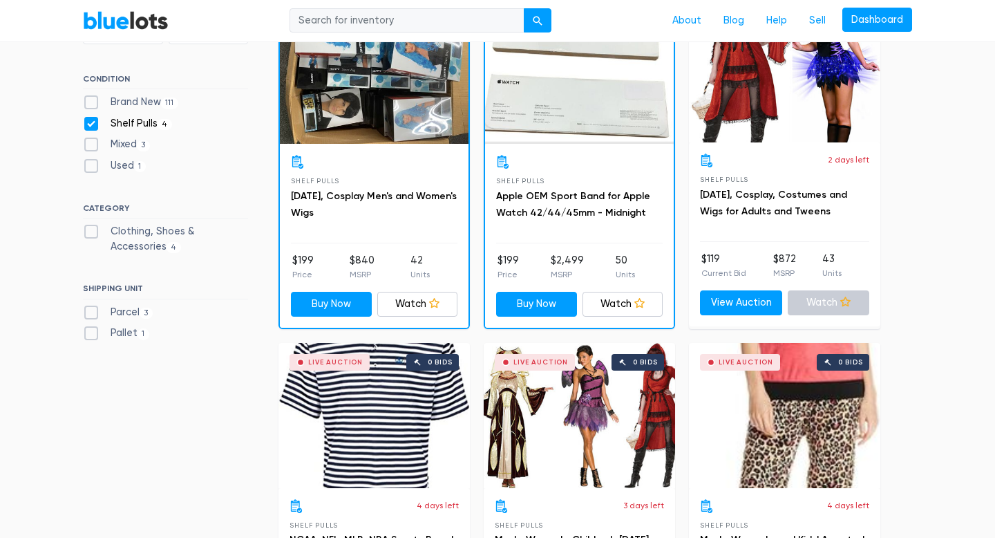
click at [827, 304] on link "Watch" at bounding box center [829, 302] width 82 height 25
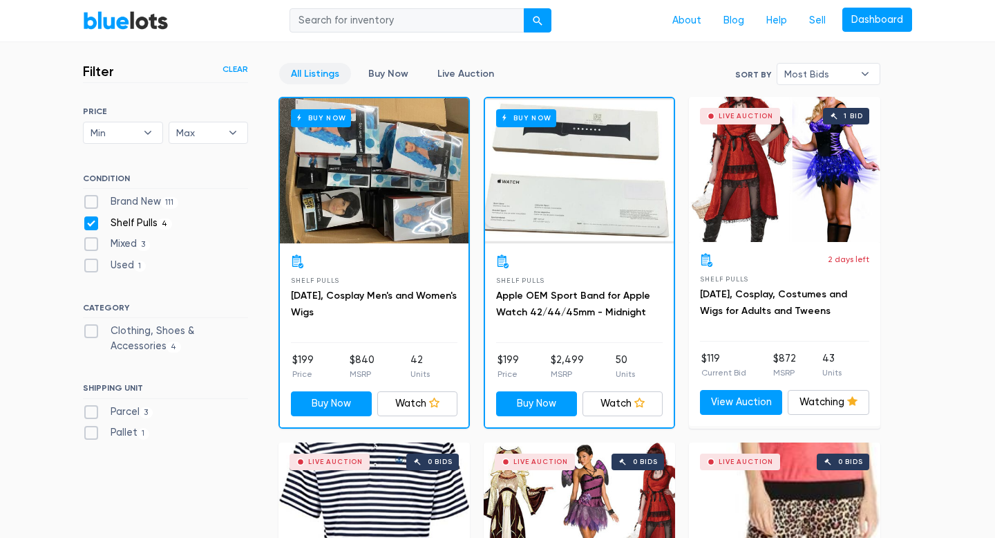
scroll to position [365, 0]
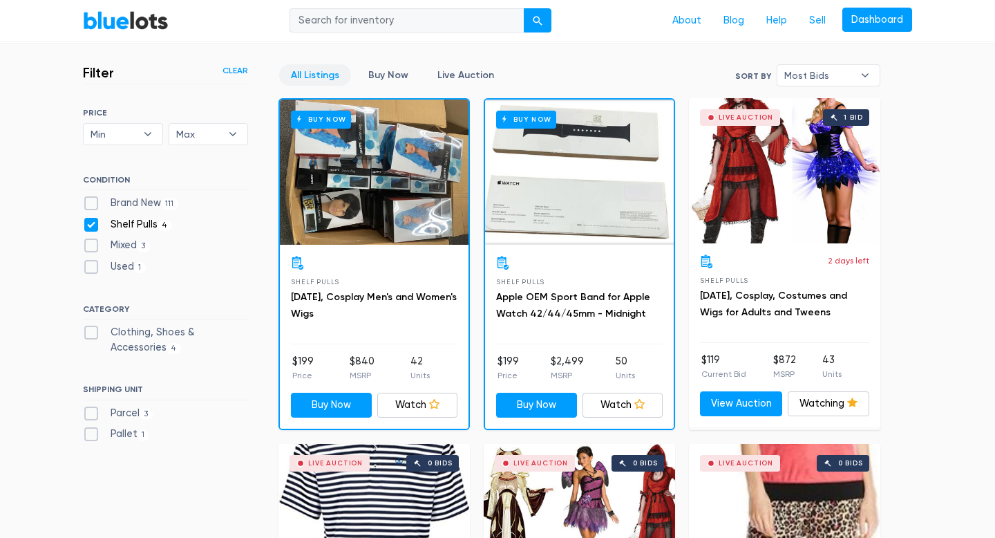
click at [95, 224] on label "Shelf Pulls 4" at bounding box center [127, 224] width 89 height 15
click at [92, 224] on Pulls"] "Shelf Pulls 4" at bounding box center [87, 221] width 9 height 9
checkbox Pulls"] "false"
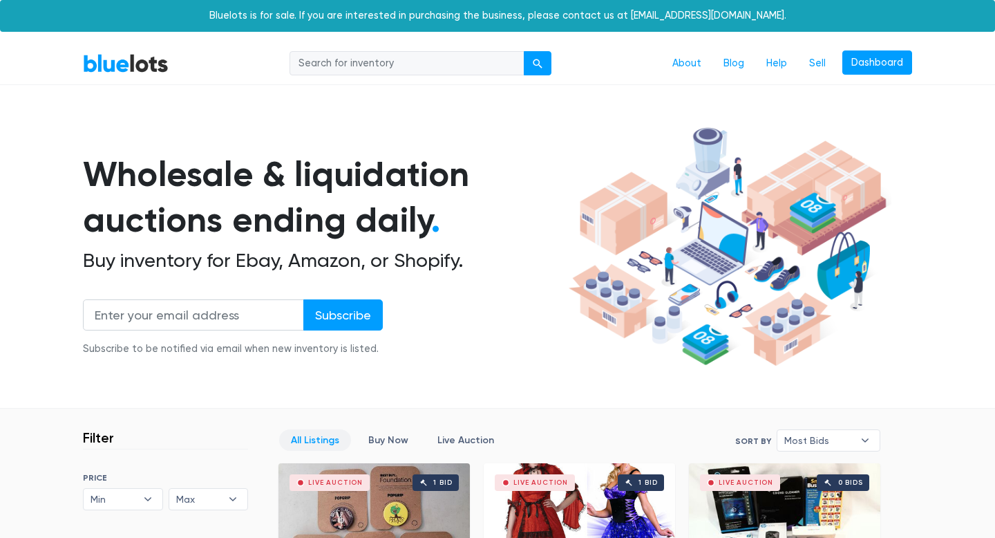
scroll to position [372, 0]
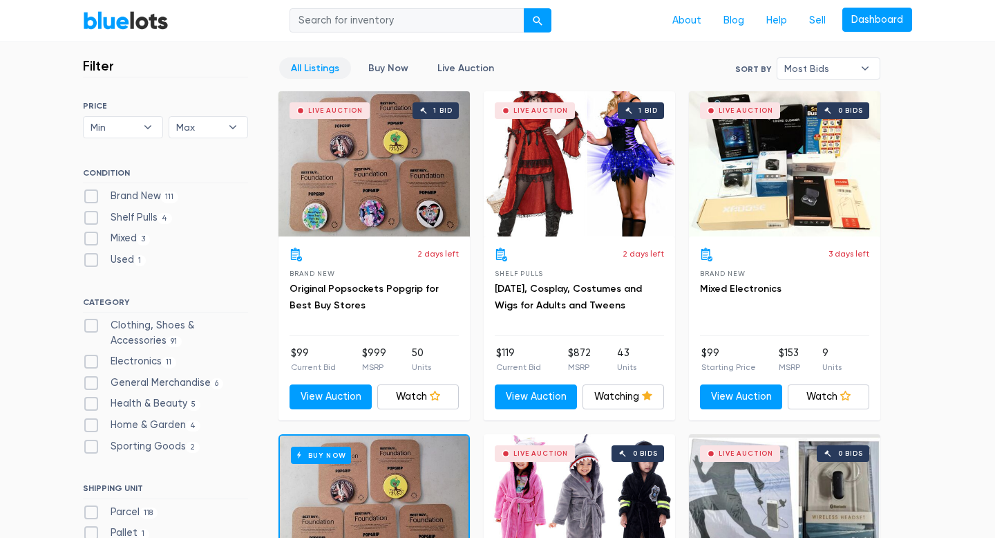
click at [96, 198] on label "Brand New 111" at bounding box center [130, 196] width 95 height 15
click at [92, 198] on New"] "Brand New 111" at bounding box center [87, 193] width 9 height 9
checkbox New"] "true"
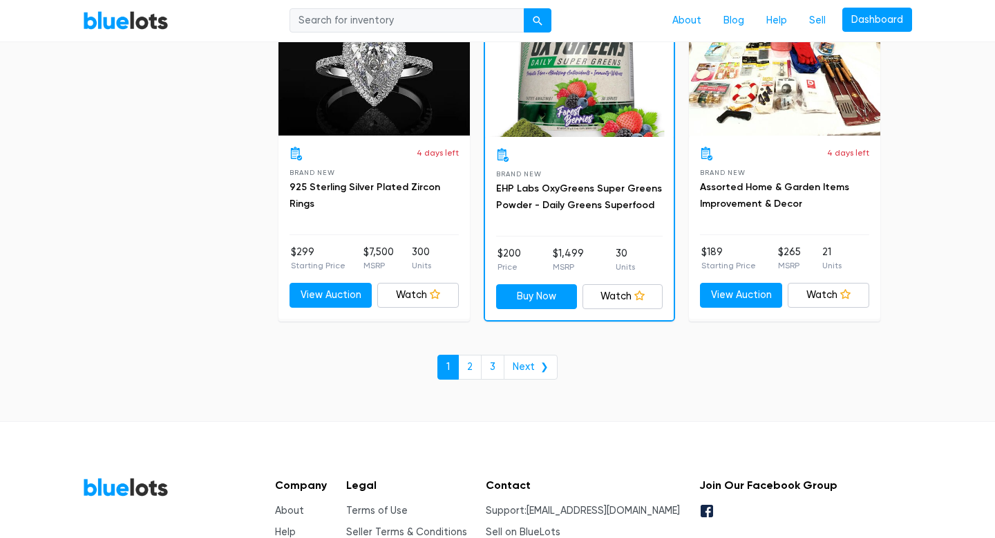
scroll to position [5968, 0]
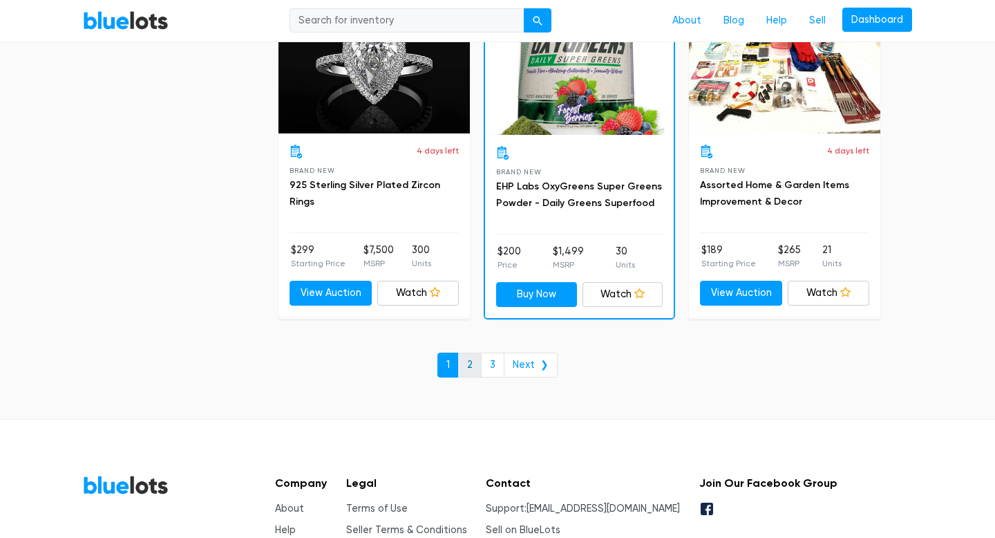
click at [474, 362] on link "2" at bounding box center [470, 365] width 24 height 25
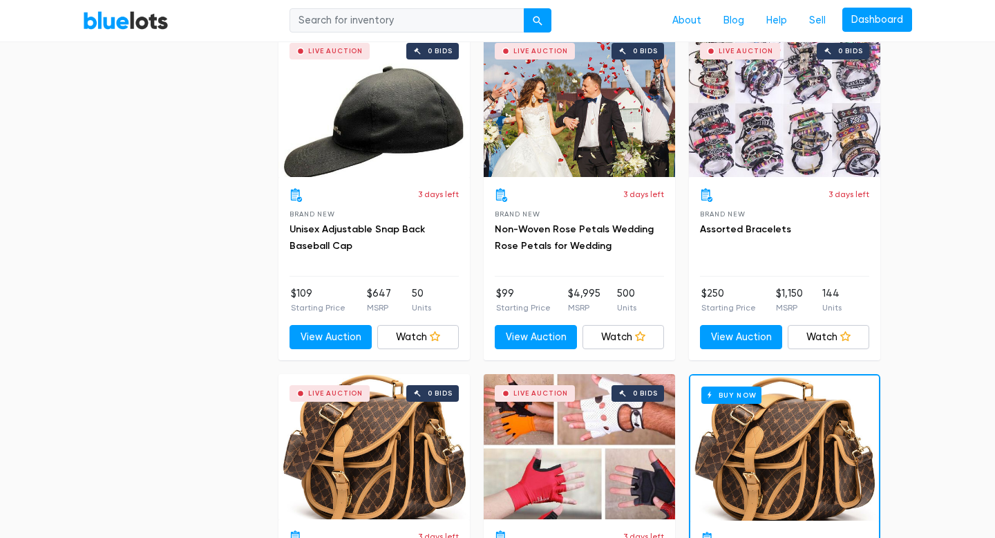
scroll to position [803, 0]
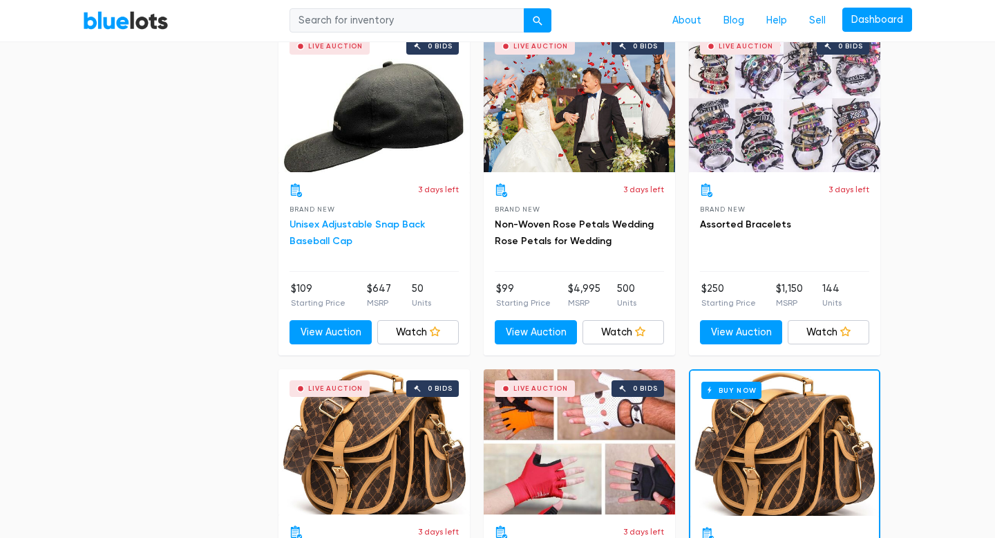
click at [319, 228] on link "Unisex Adjustable Snap Back Baseball Cap" at bounding box center [357, 232] width 135 height 28
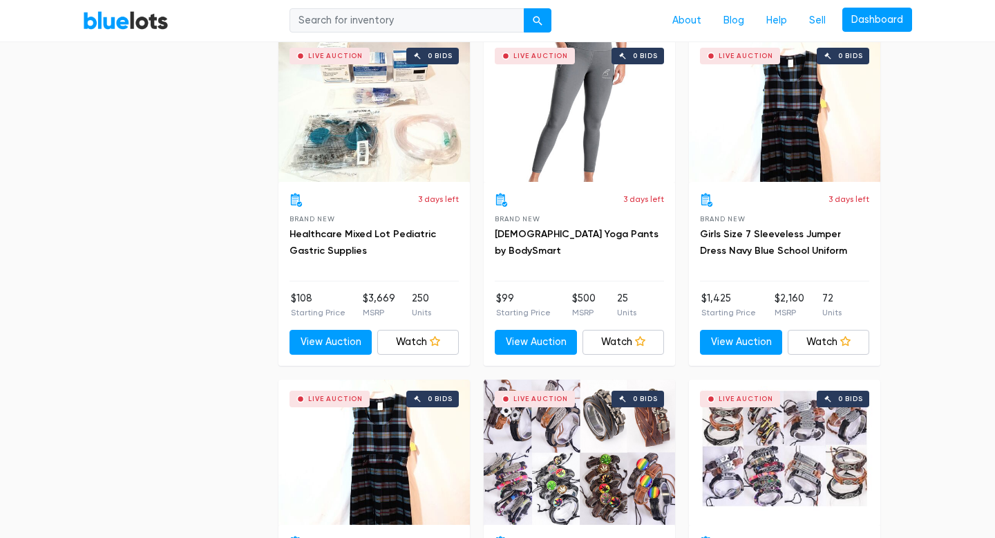
scroll to position [3872, 0]
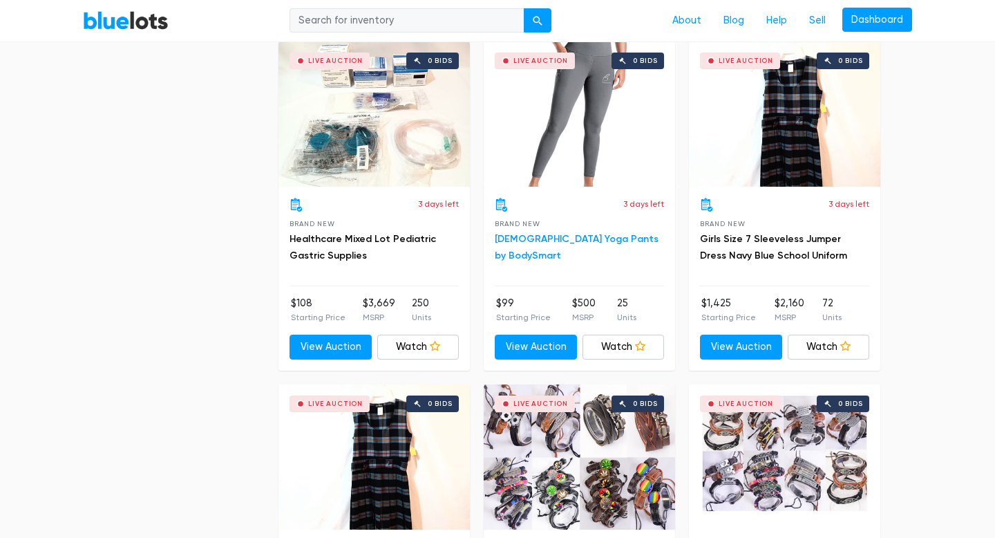
click at [565, 241] on link "Ladies Yoga Pants by BodySmart" at bounding box center [577, 247] width 164 height 28
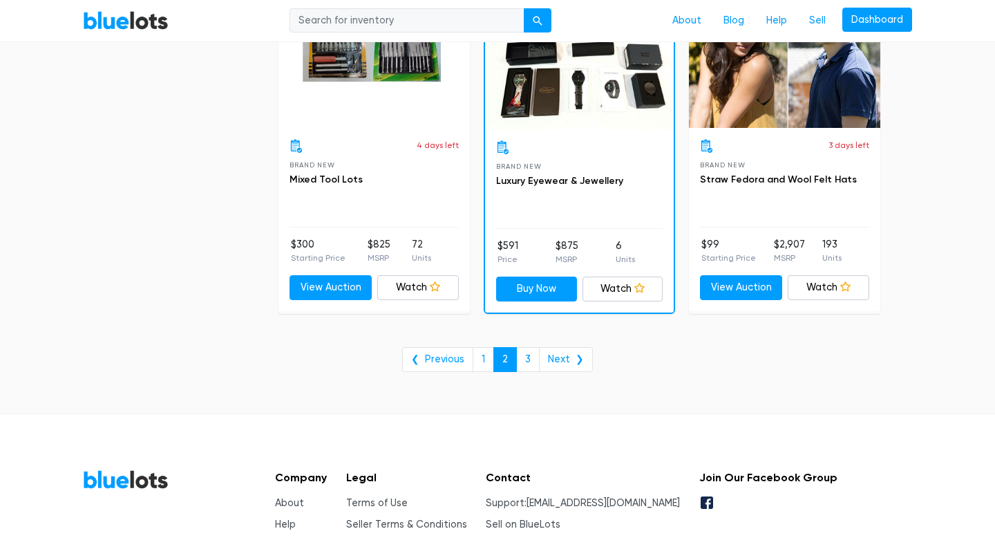
scroll to position [5649, 0]
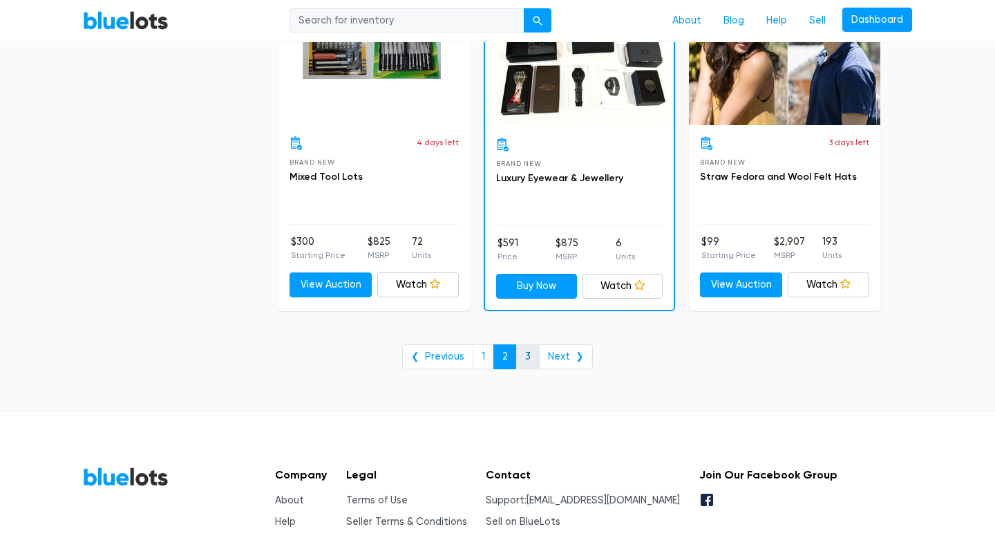
click at [528, 360] on link "3" at bounding box center [528, 356] width 24 height 25
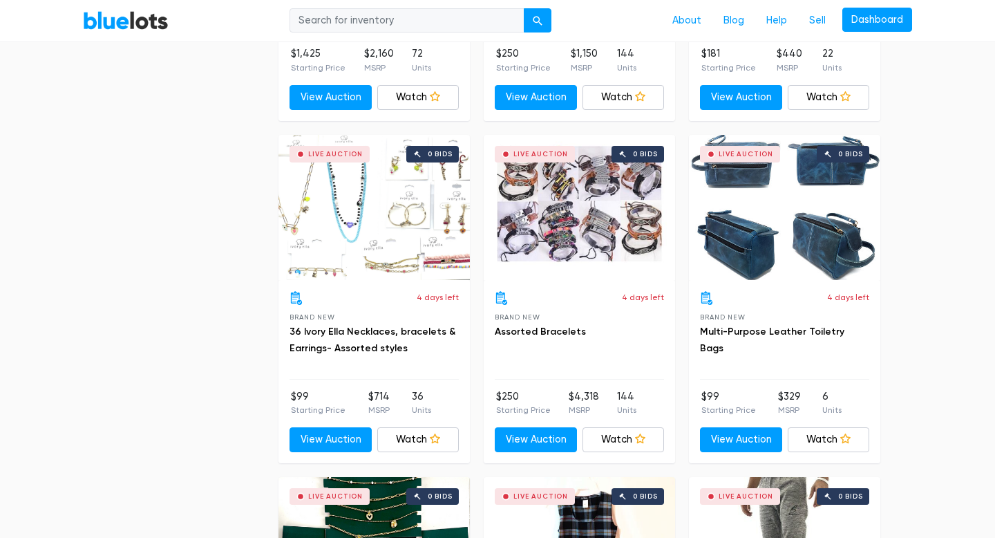
scroll to position [1724, 0]
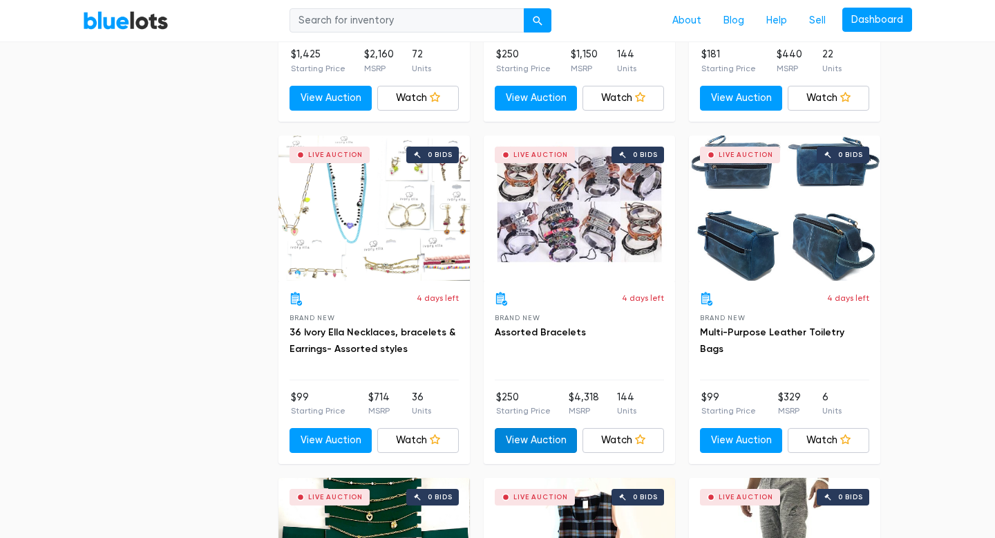
click at [525, 442] on link "View Auction" at bounding box center [536, 440] width 82 height 25
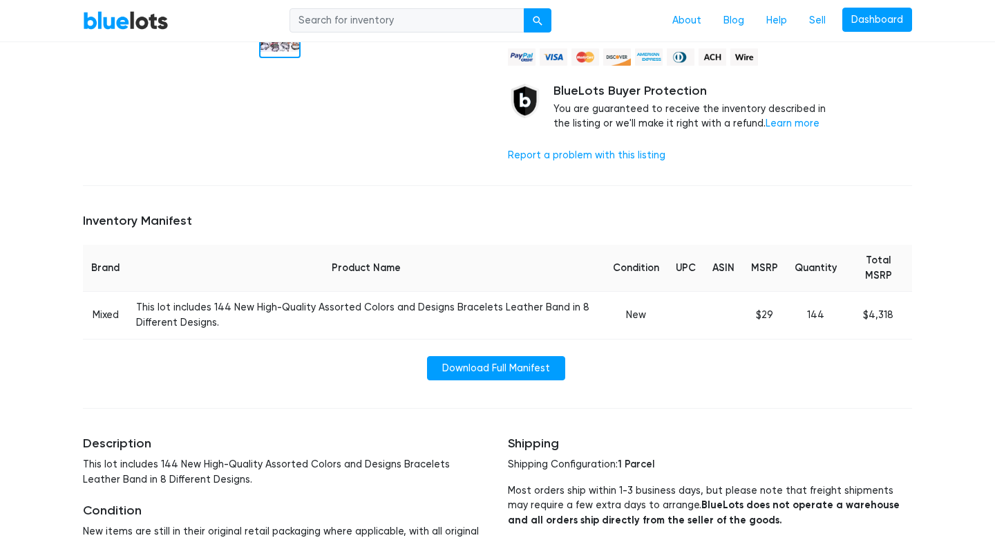
scroll to position [372, 0]
